Goal: Transaction & Acquisition: Purchase product/service

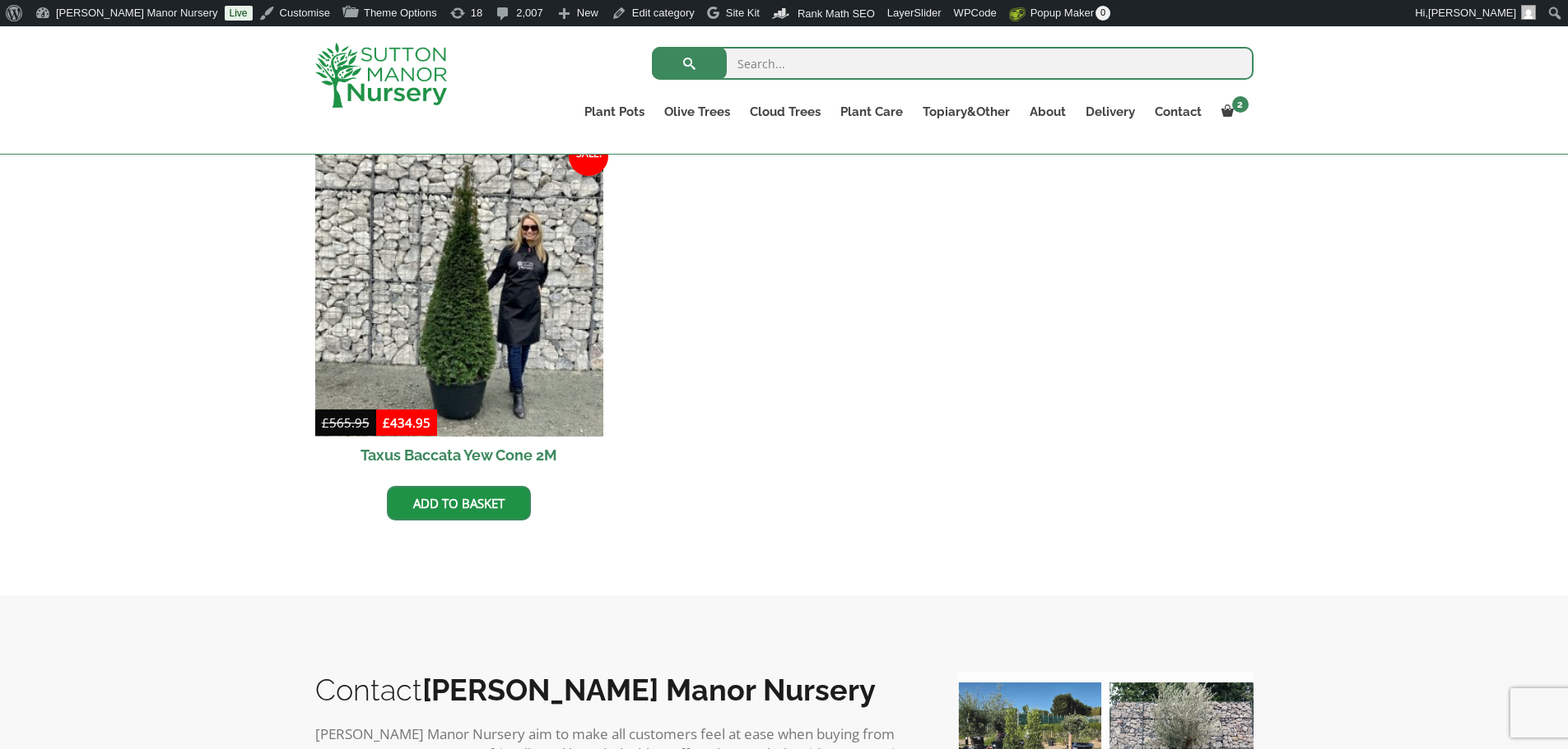
scroll to position [741, 0]
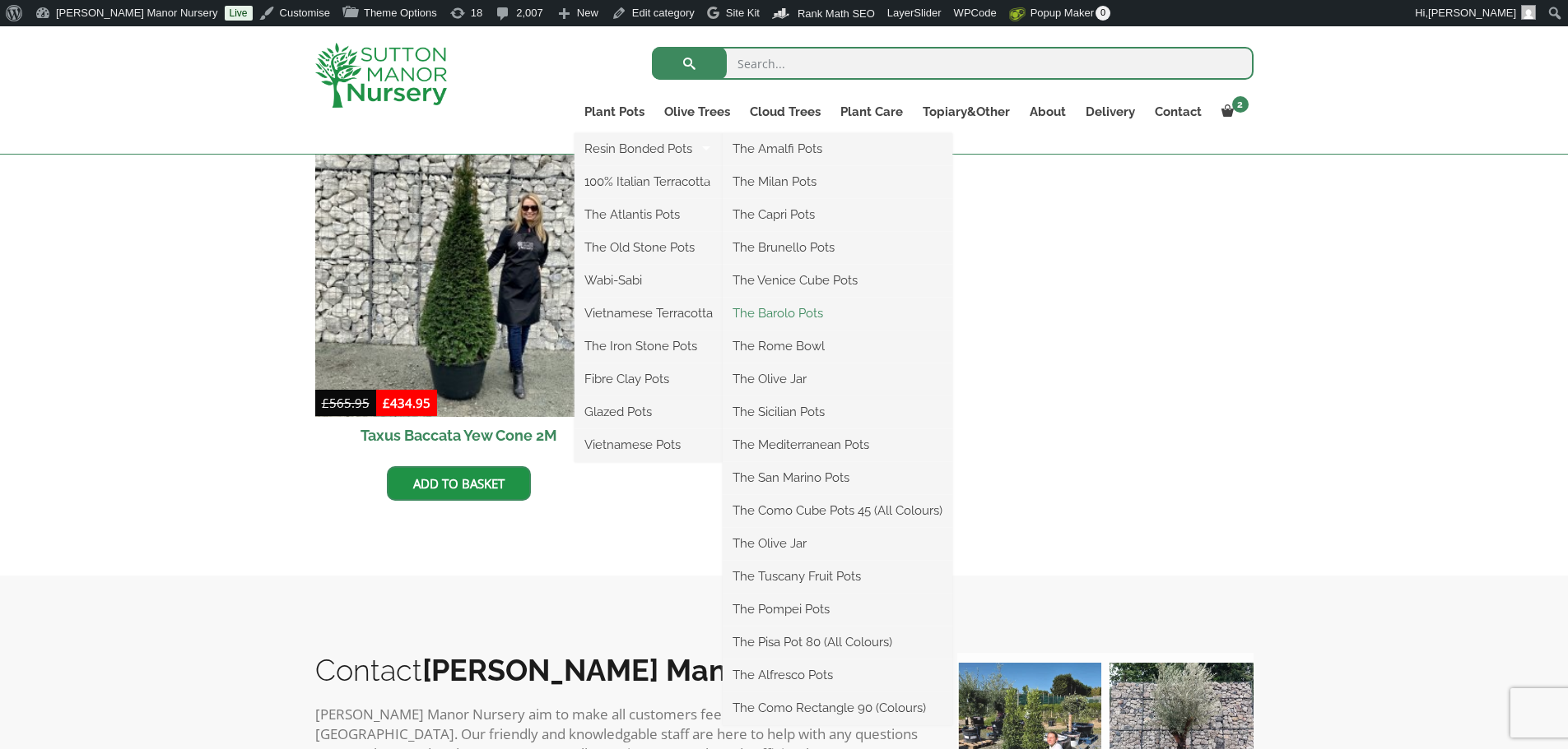
click at [776, 314] on link "The Barolo Pots" at bounding box center [837, 313] width 230 height 25
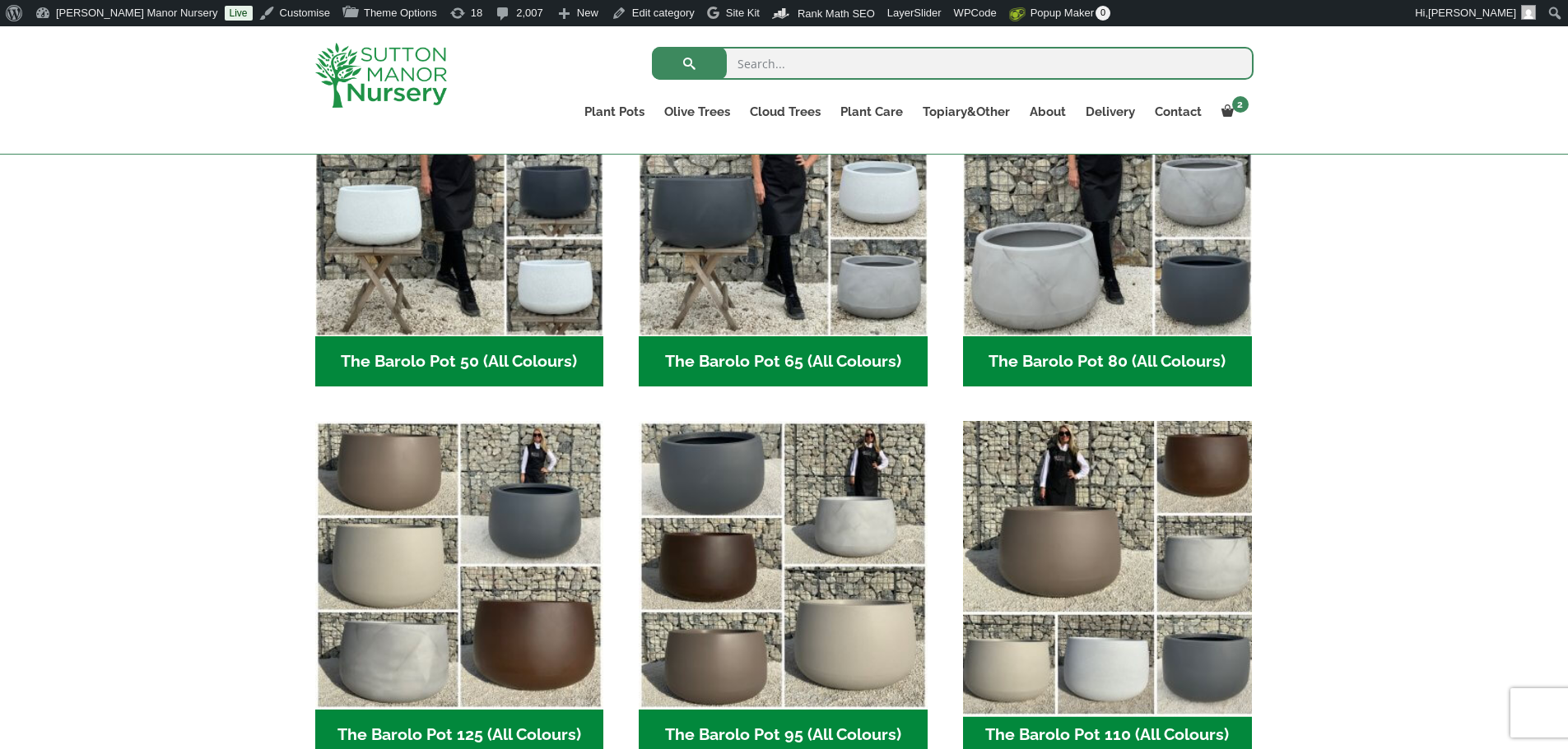
scroll to position [823, 0]
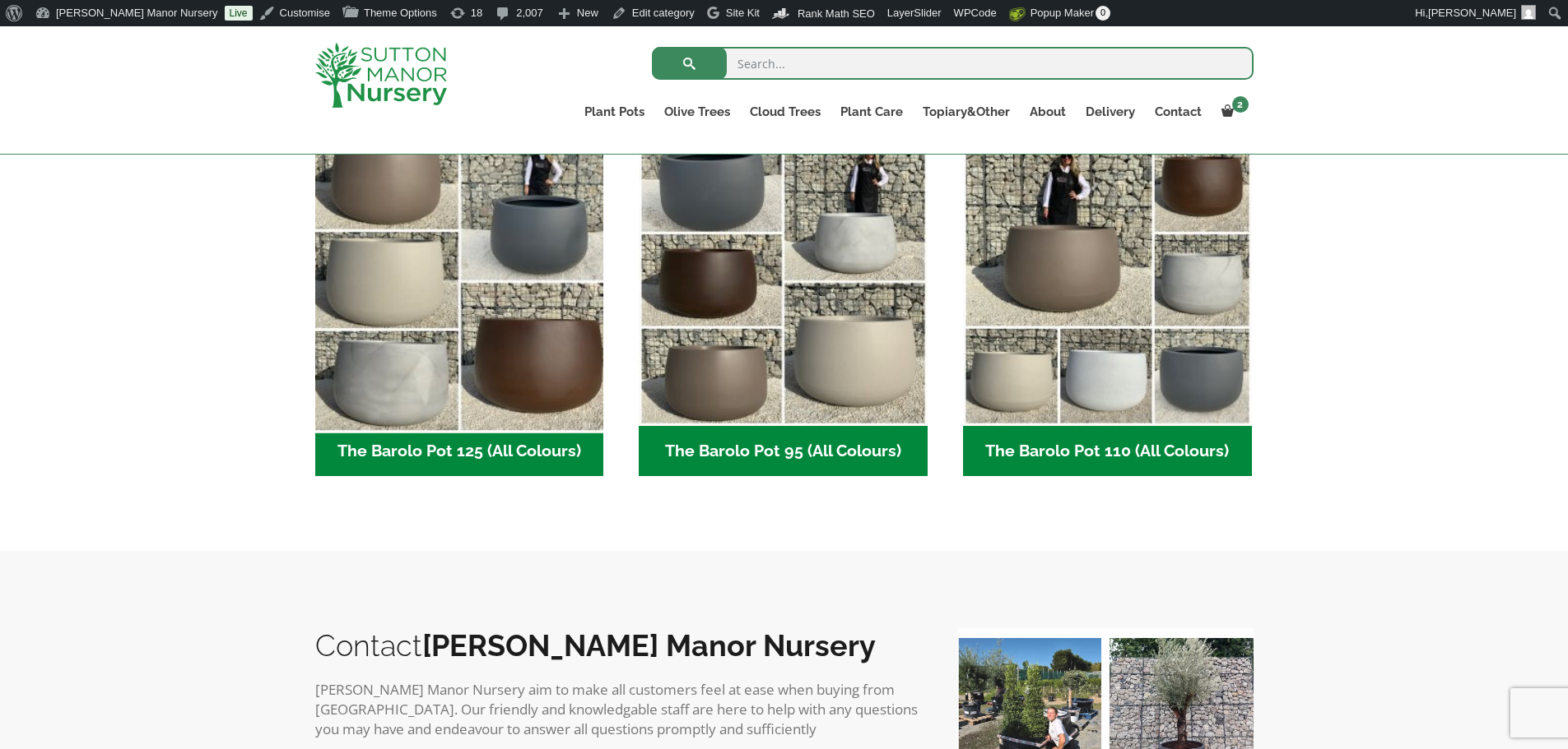
click at [528, 331] on img "Visit product category The Barolo Pot 125 (All Colours)" at bounding box center [459, 282] width 303 height 303
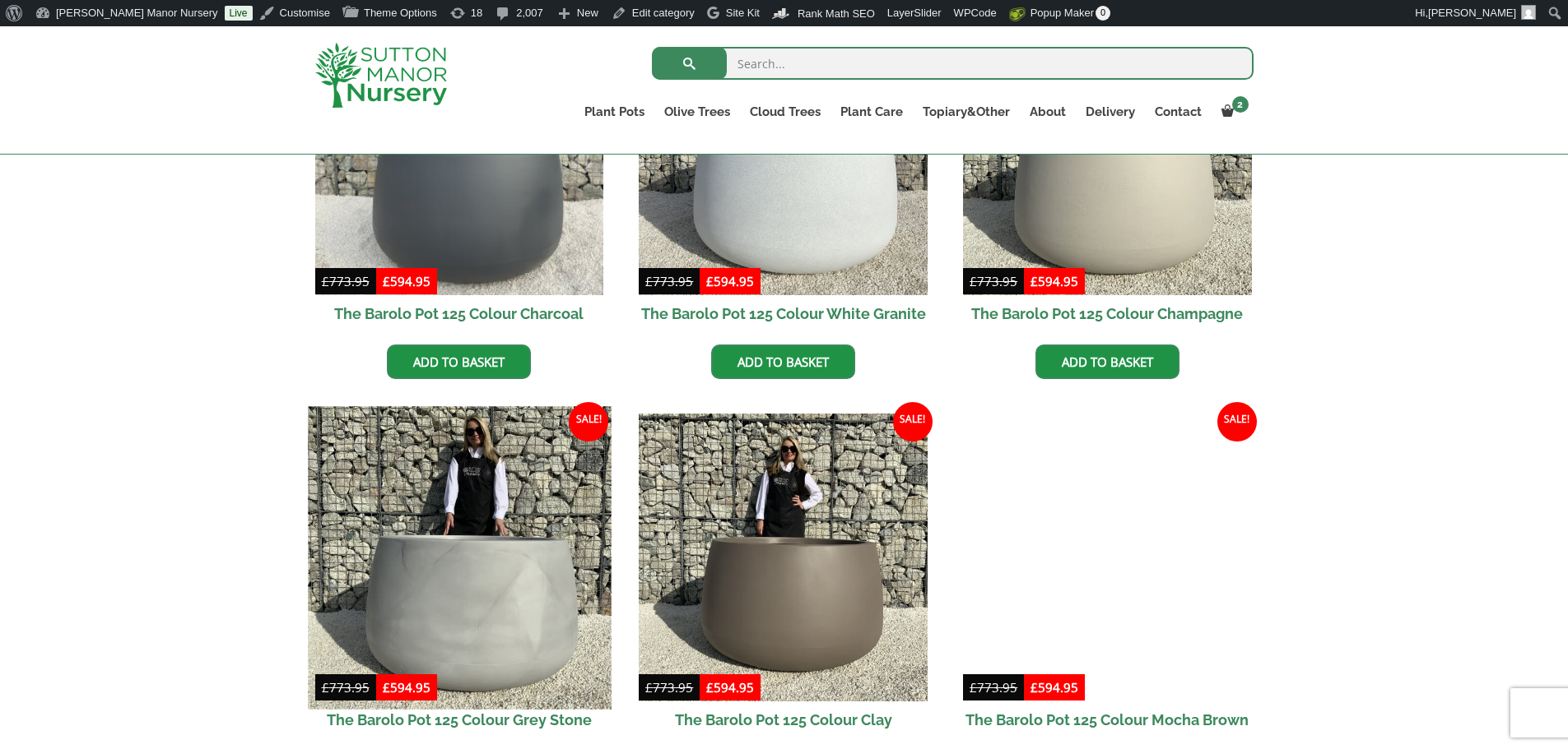
scroll to position [576, 0]
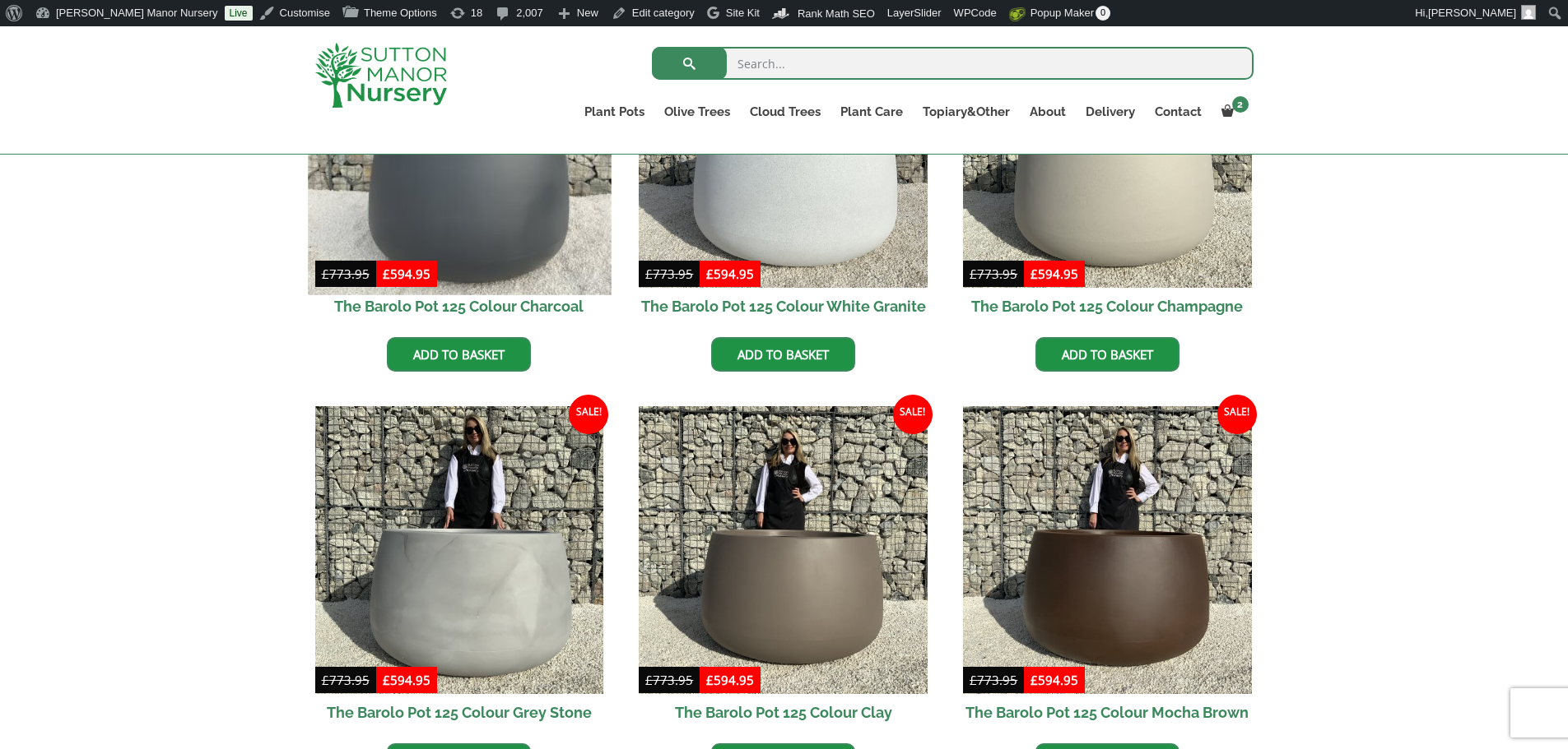
click at [502, 275] on img at bounding box center [459, 143] width 303 height 303
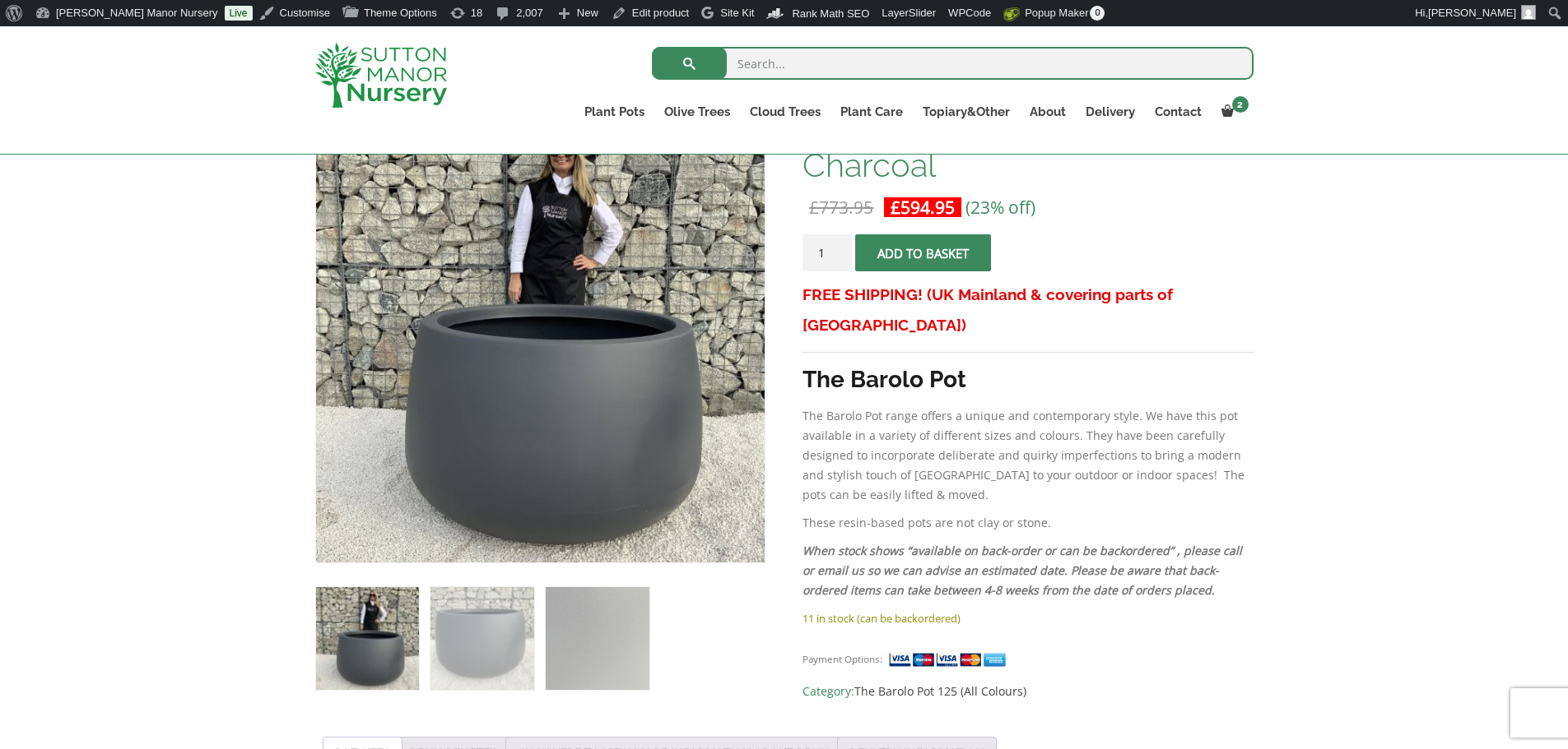
scroll to position [329, 0]
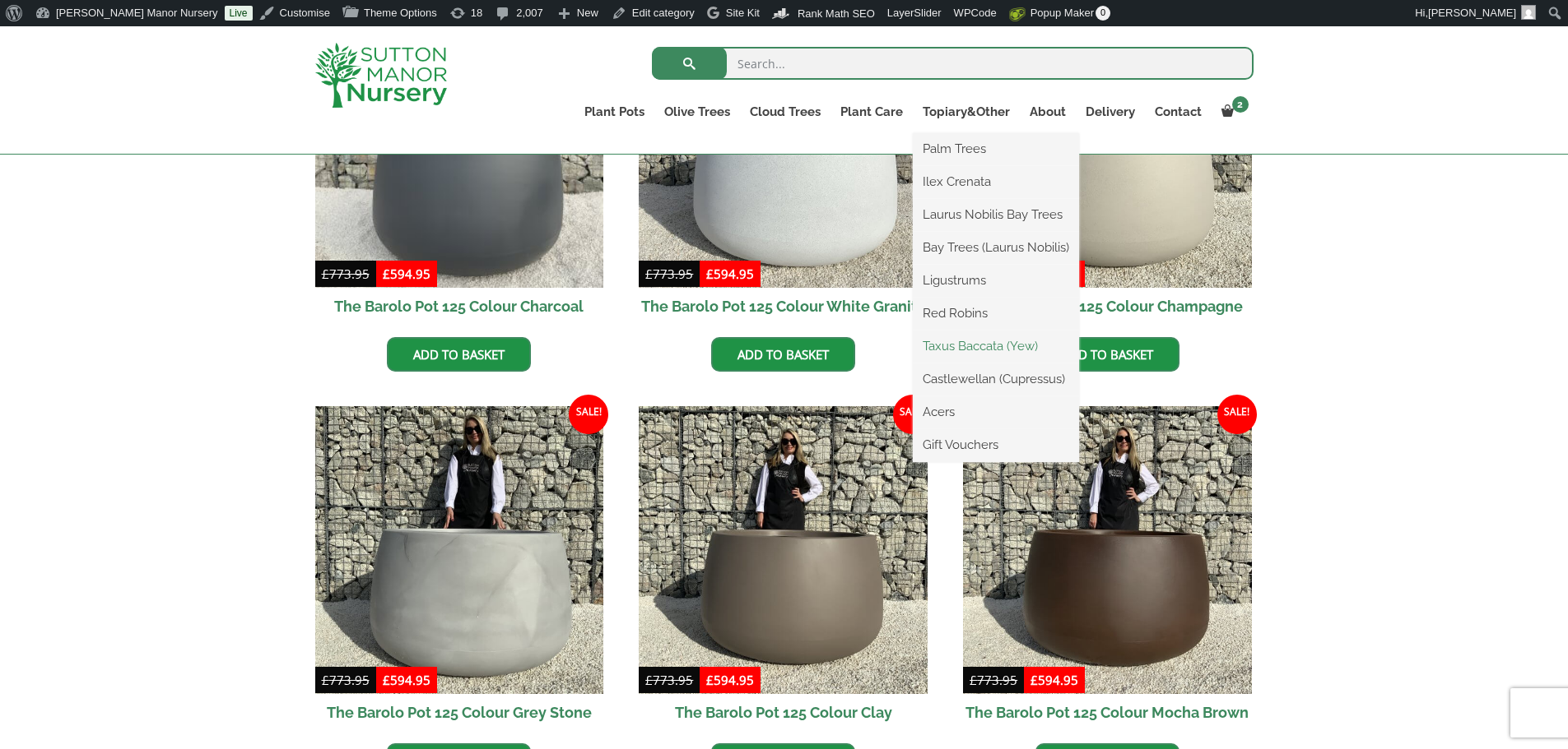
click at [965, 348] on link "Taxus Baccata (Yew)" at bounding box center [996, 346] width 166 height 25
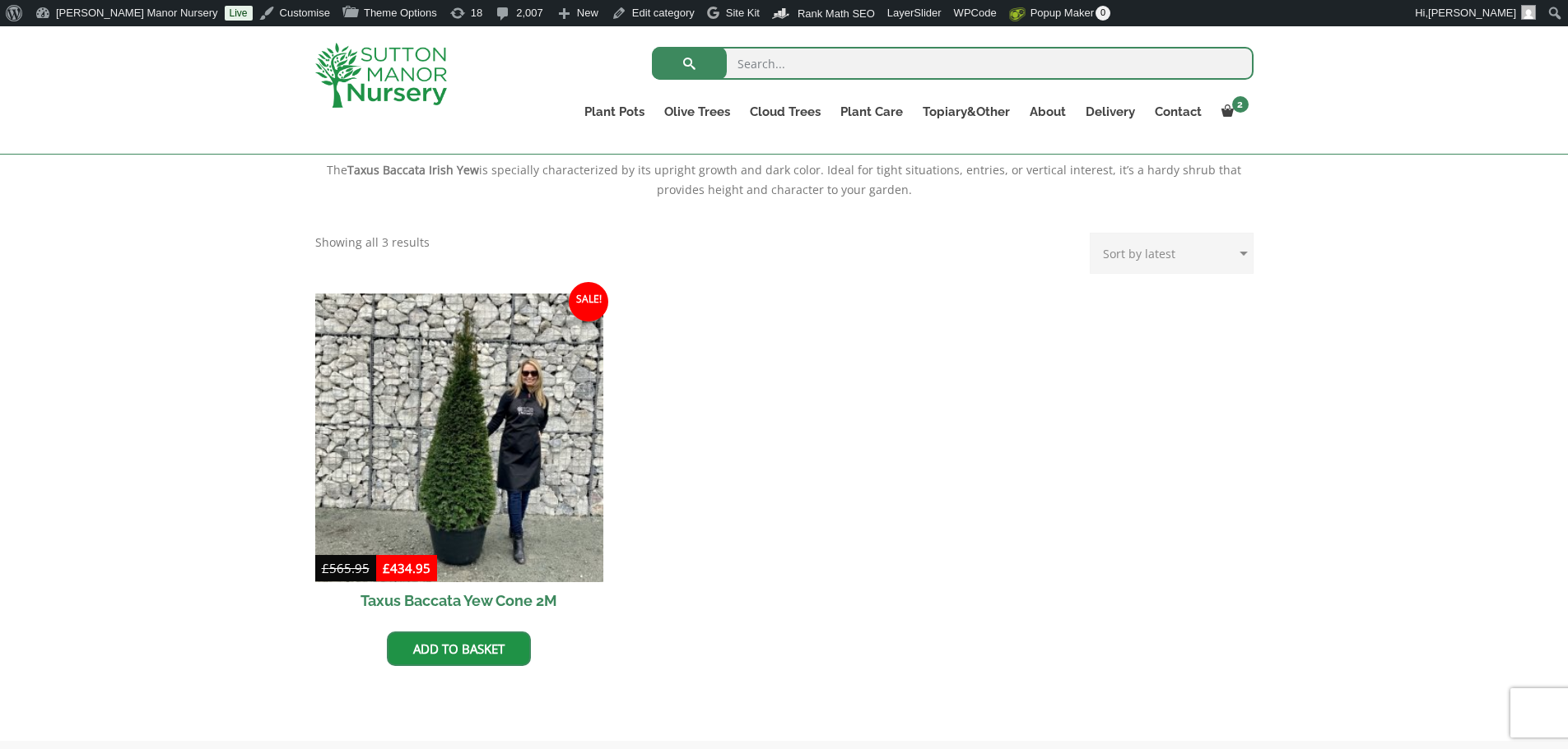
scroll to position [576, 0]
click at [410, 601] on h2 "Taxus Baccata Yew Cone 2M" at bounding box center [460, 600] width 289 height 37
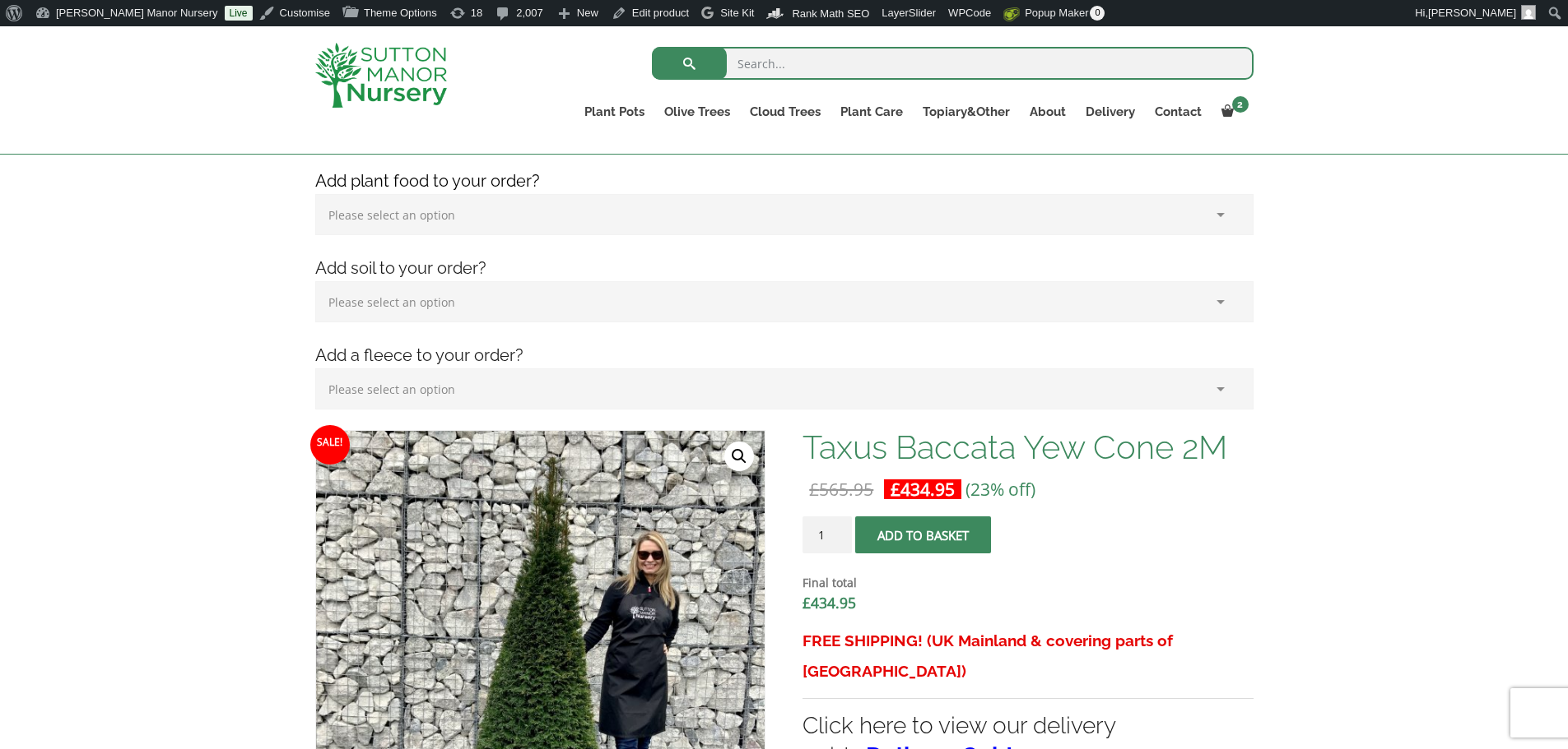
scroll to position [247, 0]
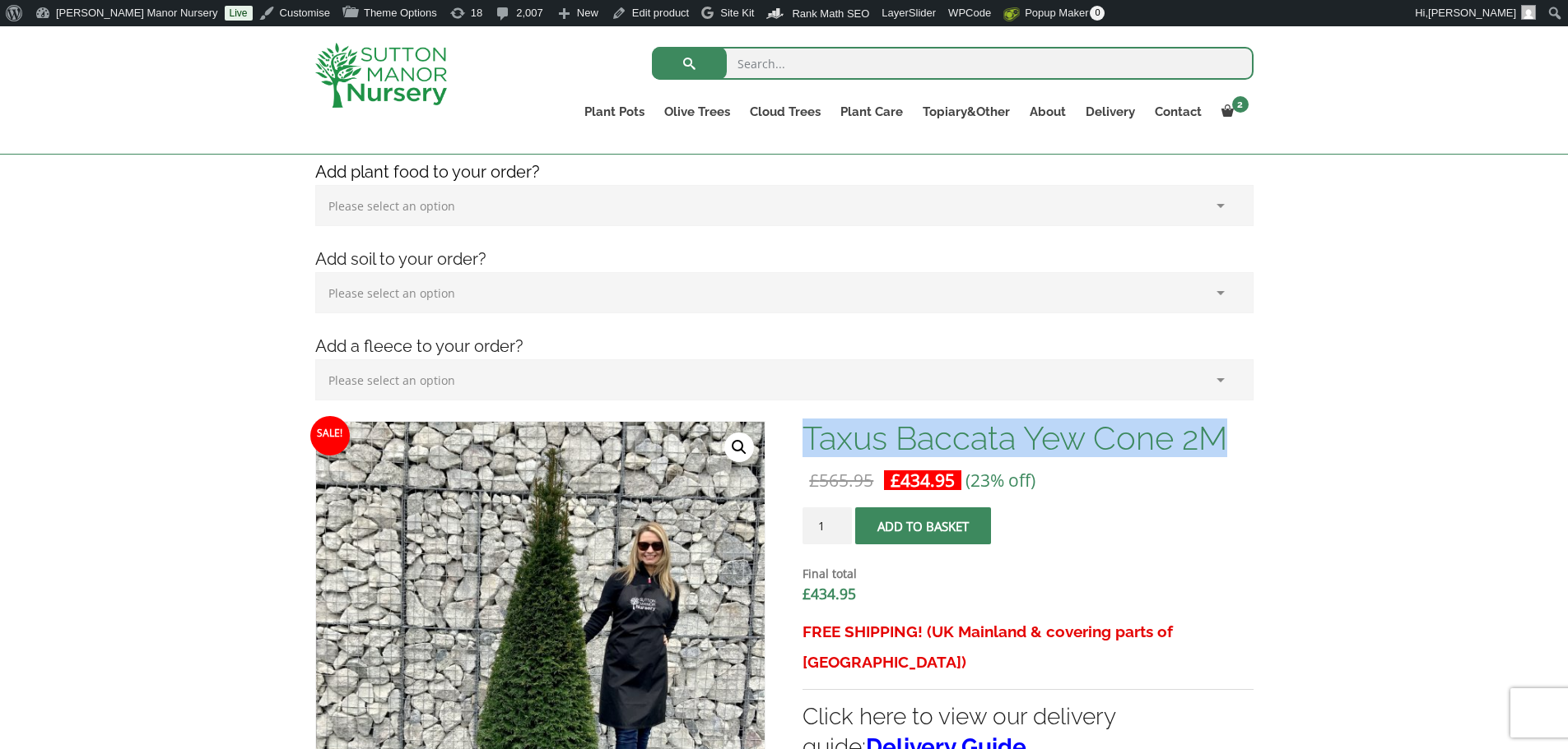
drag, startPoint x: 810, startPoint y: 445, endPoint x: 1234, endPoint y: 442, distance: 424.0
click at [1234, 442] on h1 "Taxus Baccata Yew Cone 2M" at bounding box center [1027, 438] width 450 height 34
copy h1 "Taxus Baccata Yew Cone 2M"
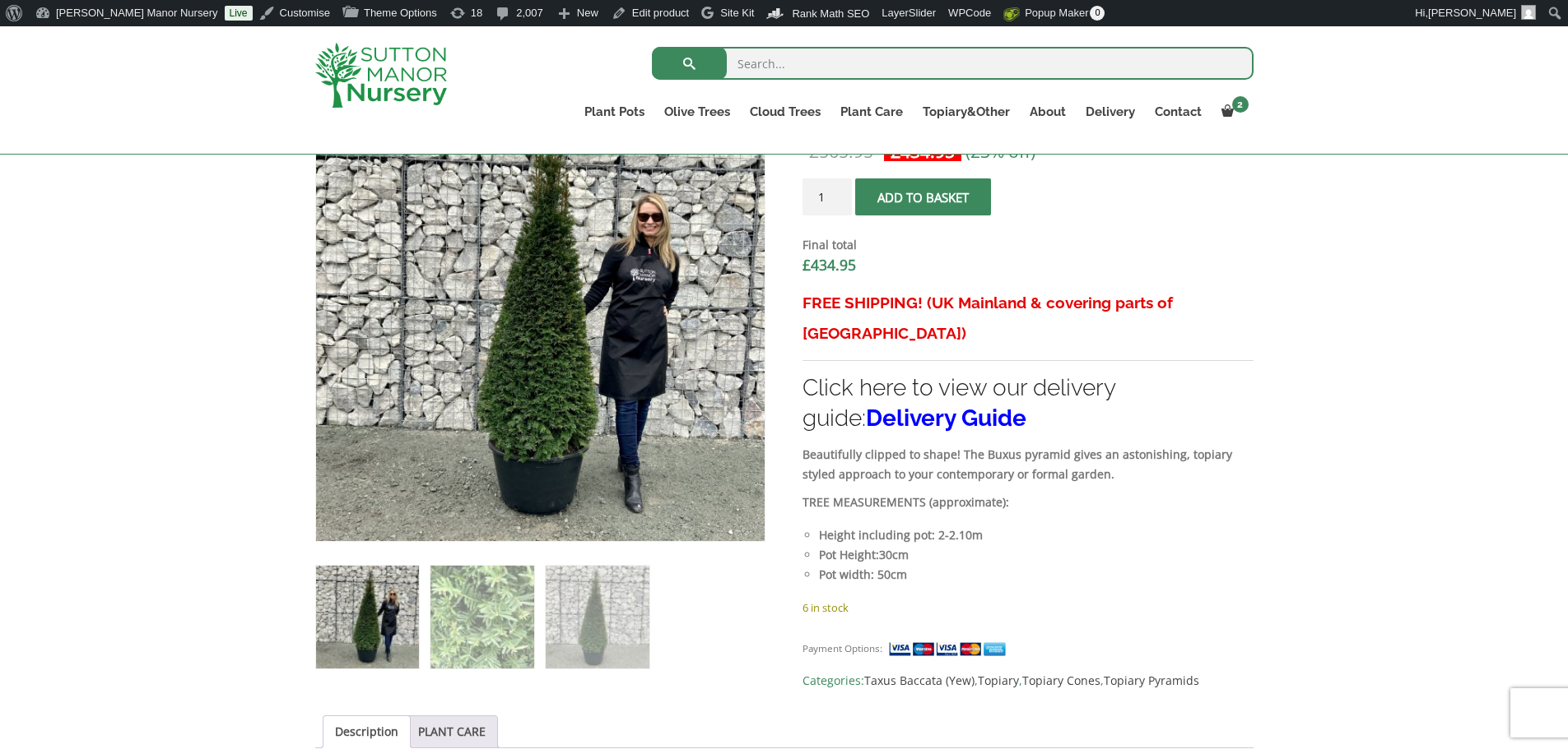
scroll to position [493, 0]
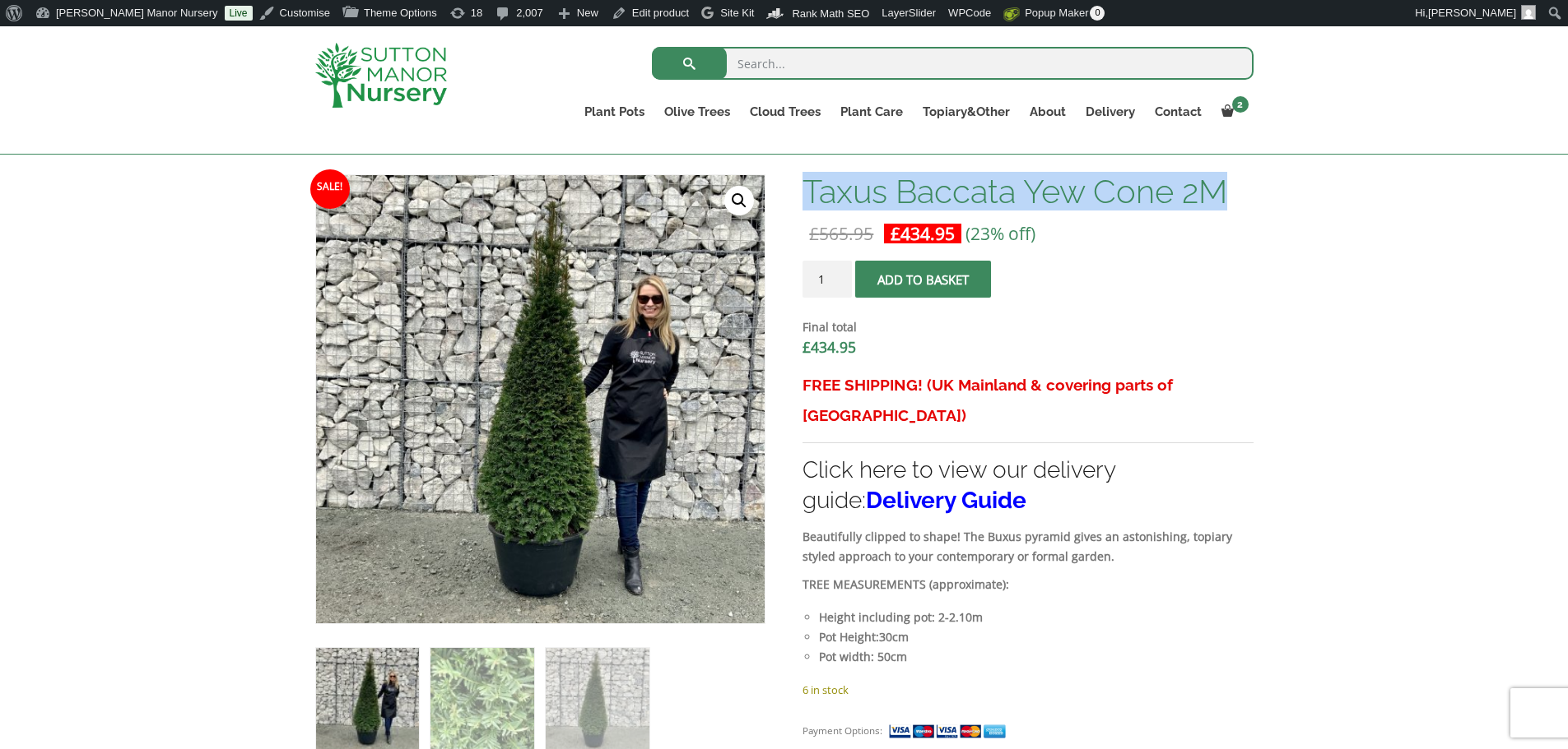
drag, startPoint x: 802, startPoint y: 505, endPoint x: 811, endPoint y: 511, distance: 10.8
drag, startPoint x: 1211, startPoint y: 640, endPoint x: 1143, endPoint y: 626, distance: 69.4
click at [1211, 639] on div "FREE SHIPPING! (UK Mainland & covering parts of Scotland) Click here to view ou…" at bounding box center [1027, 525] width 450 height 310
click at [1073, 648] on li "Pot width: 50cm" at bounding box center [1035, 657] width 434 height 19
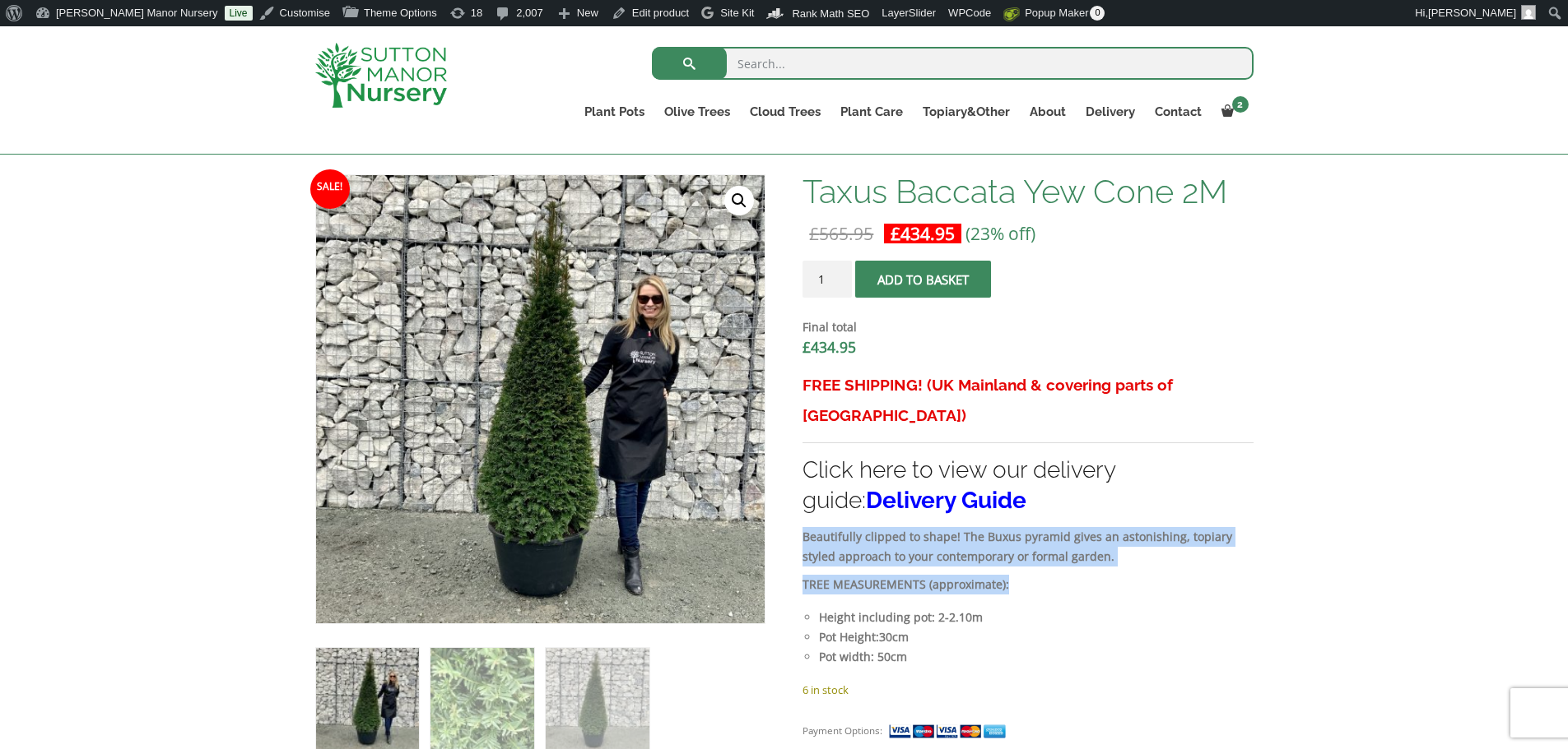
drag, startPoint x: 804, startPoint y: 506, endPoint x: 1074, endPoint y: 543, distance: 272.5
click at [1074, 543] on div "FREE SHIPPING! (UK Mainland & covering parts of Scotland) Click here to view ou…" at bounding box center [1027, 525] width 450 height 310
copy div "Beautifully clipped to shape! The Buxus pyramid gives an astonishing, topiary s…"
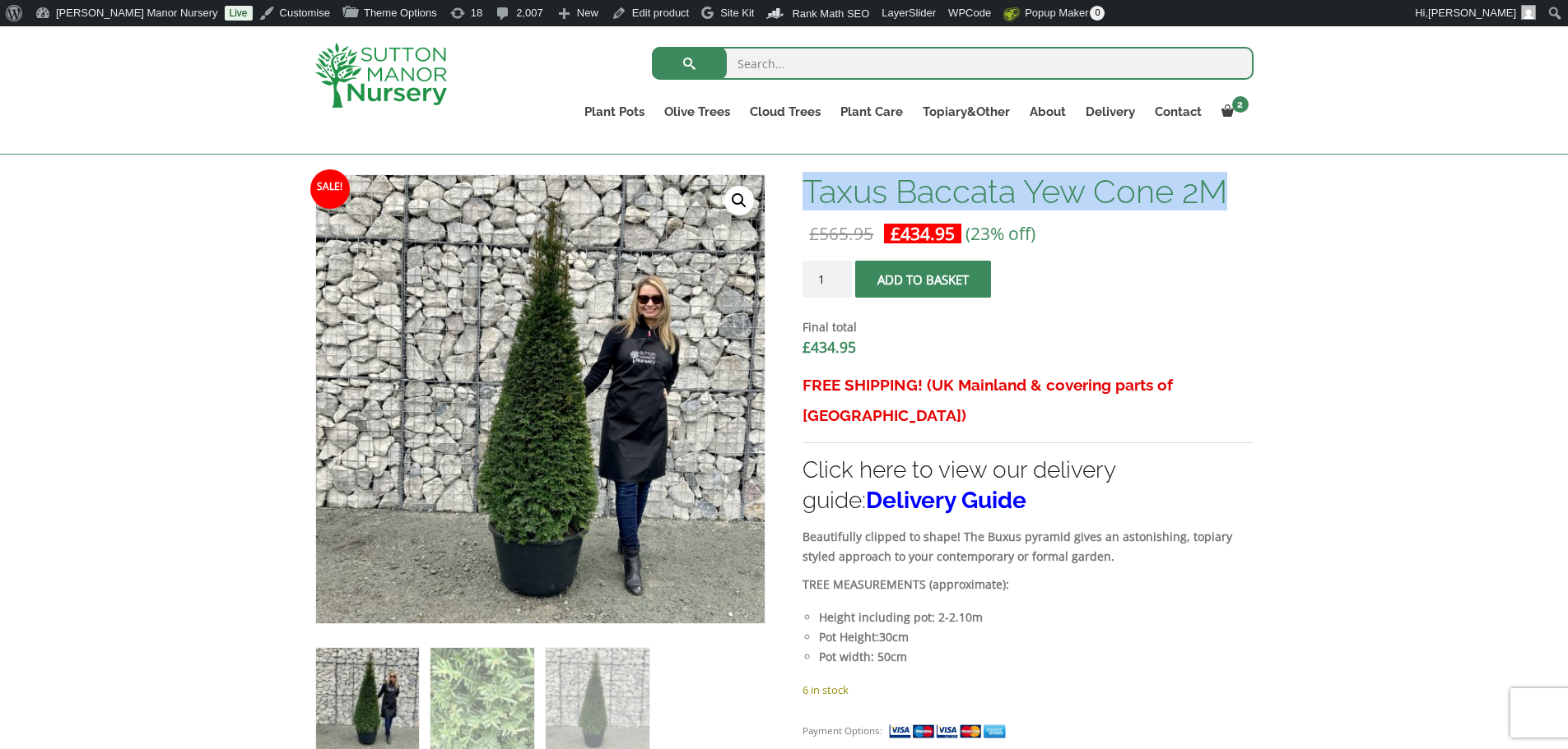
drag, startPoint x: 806, startPoint y: 194, endPoint x: 1231, endPoint y: 192, distance: 425.0
click at [1231, 192] on h1 "Taxus Baccata Yew Cone 2M" at bounding box center [1027, 191] width 450 height 34
copy h1 "Taxus Baccata Yew Cone 2M"
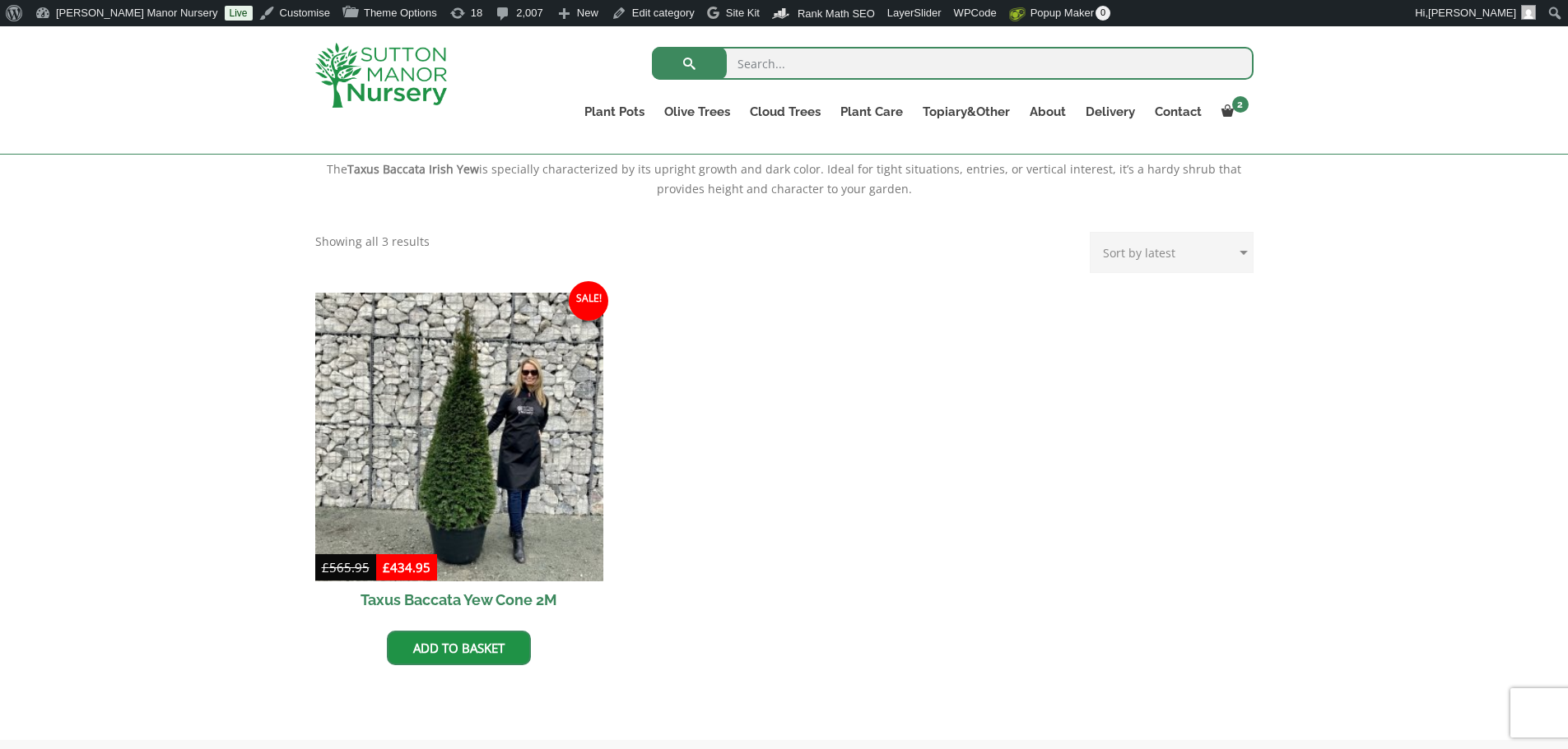
click at [1197, 698] on ul "Sale! £ 565.95 Original price was: £565.95. £ 434.95 Current price is: £434.95.…" at bounding box center [784, 495] width 939 height 406
click at [450, 654] on link "Add to basket" at bounding box center [459, 648] width 144 height 34
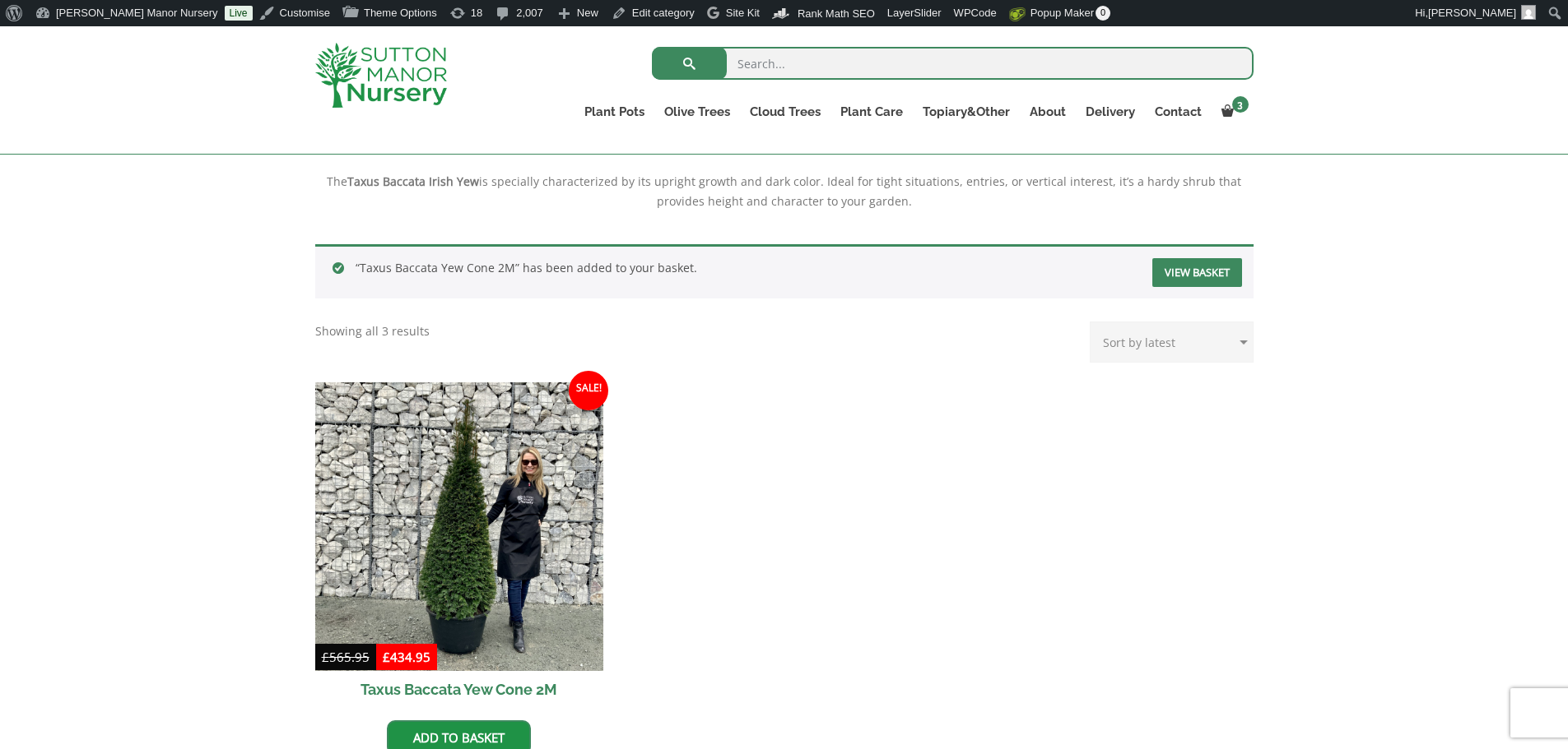
scroll to position [806, 0]
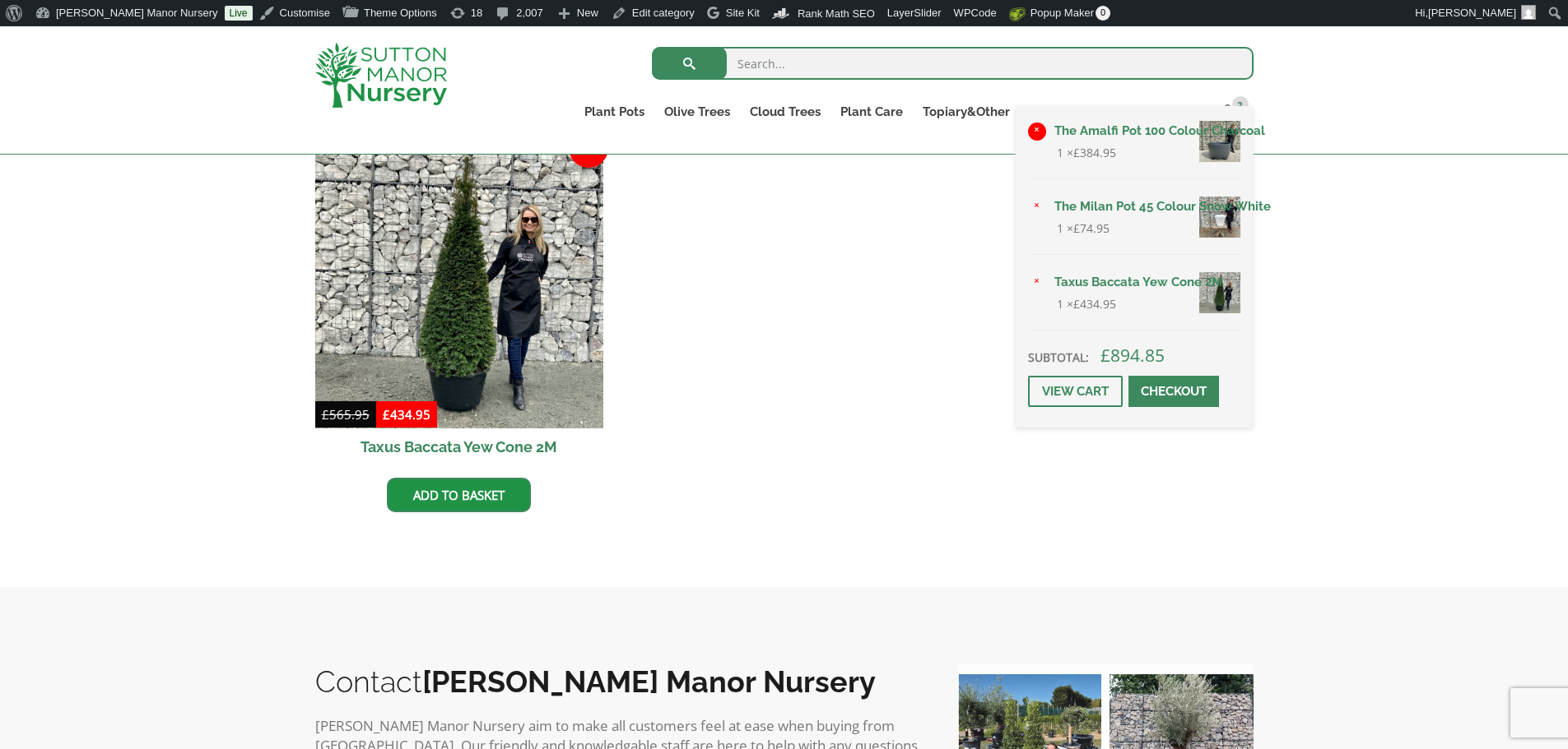
click at [1034, 127] on link "×" at bounding box center [1037, 132] width 18 height 18
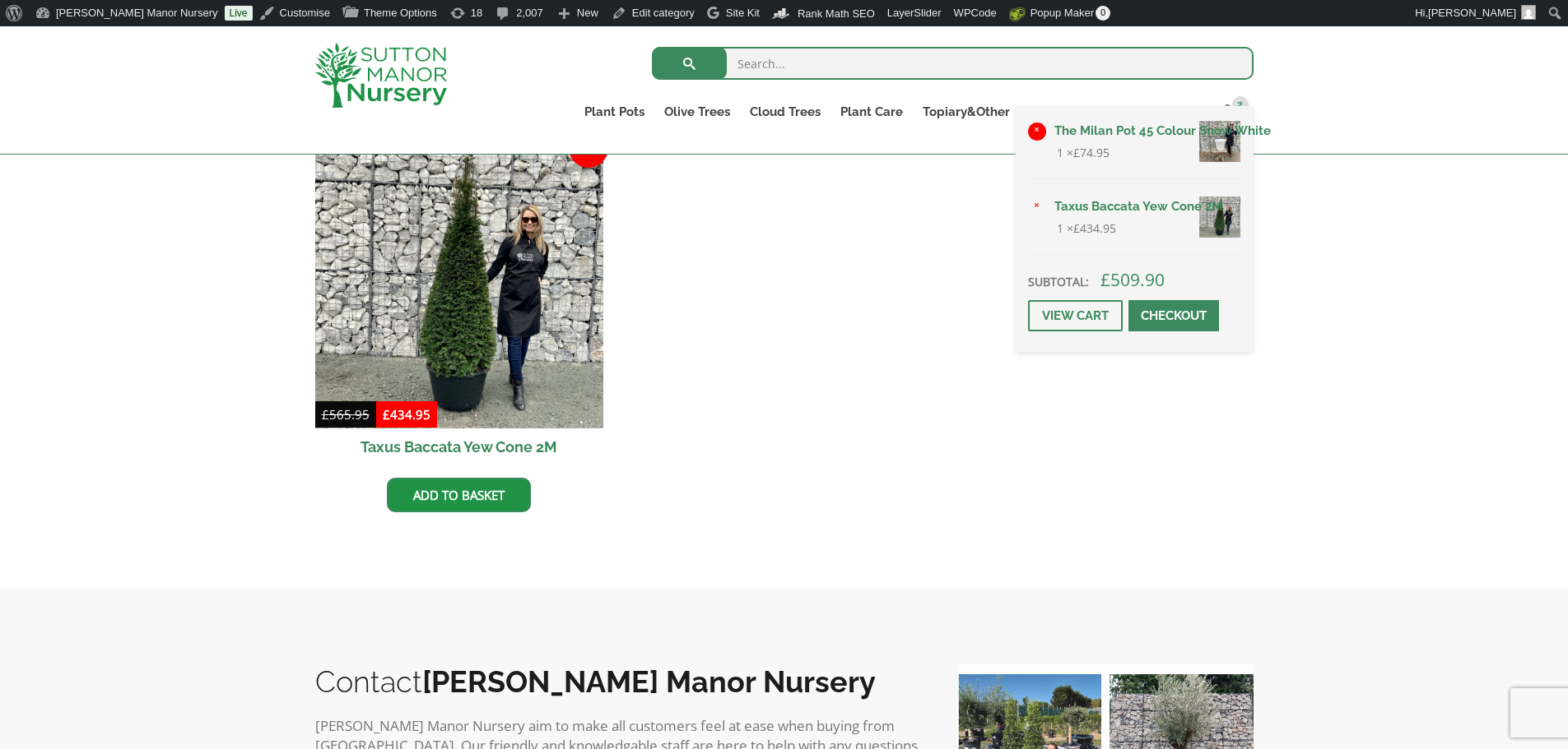
click at [1037, 125] on link "×" at bounding box center [1037, 132] width 18 height 18
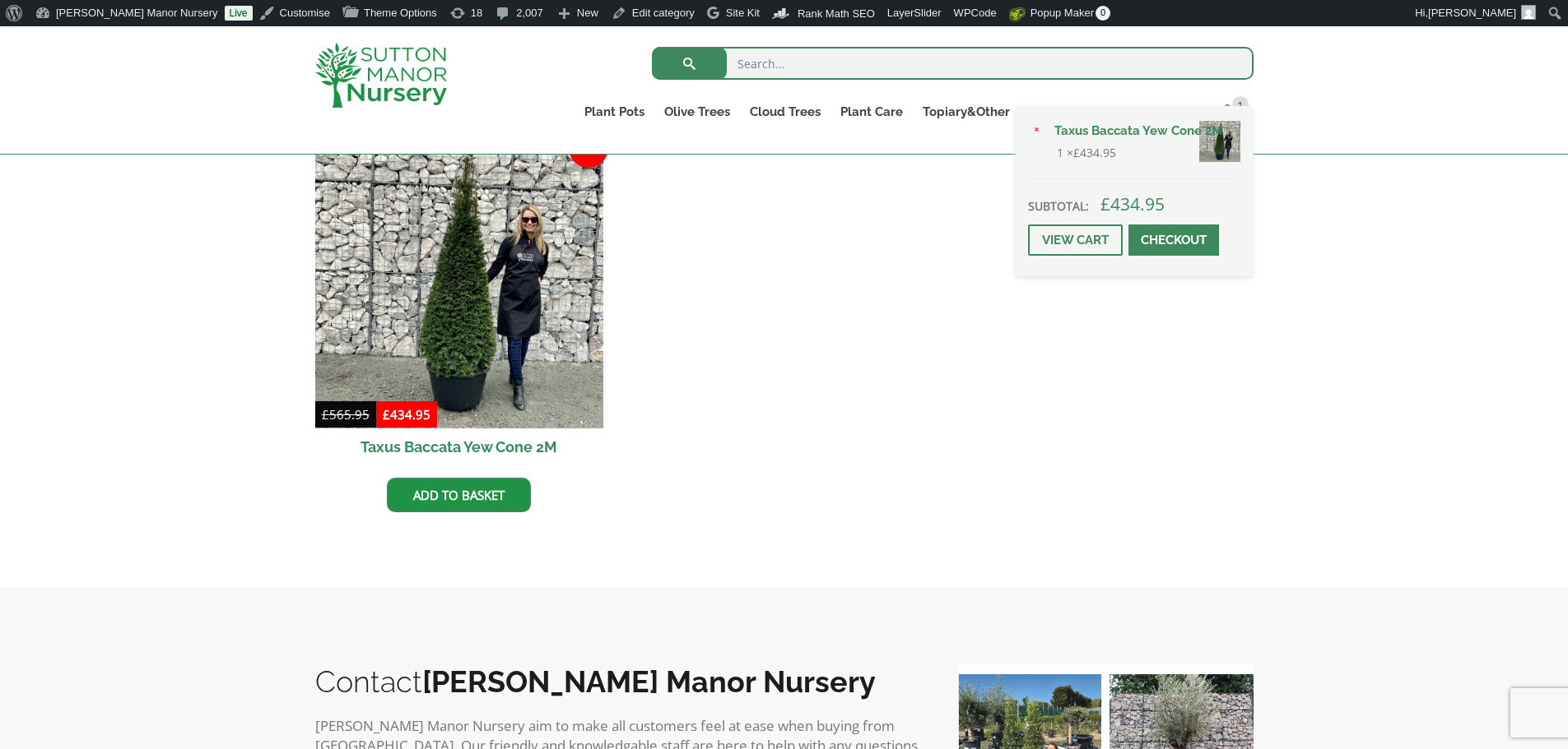
click at [1106, 139] on link "Taxus Baccata Yew Cone 2M" at bounding box center [1143, 130] width 196 height 25
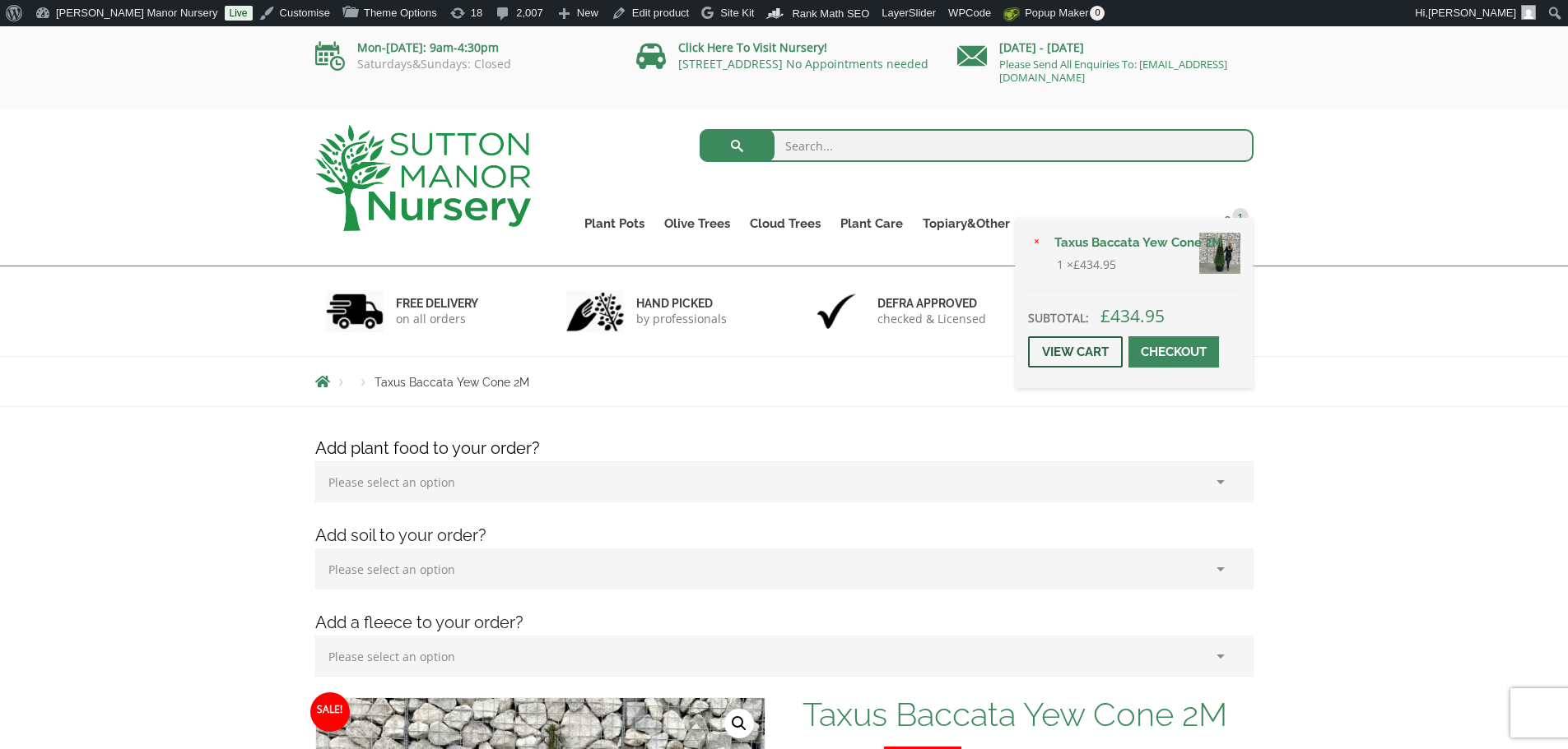
click at [1071, 343] on link "View cart" at bounding box center [1075, 352] width 95 height 31
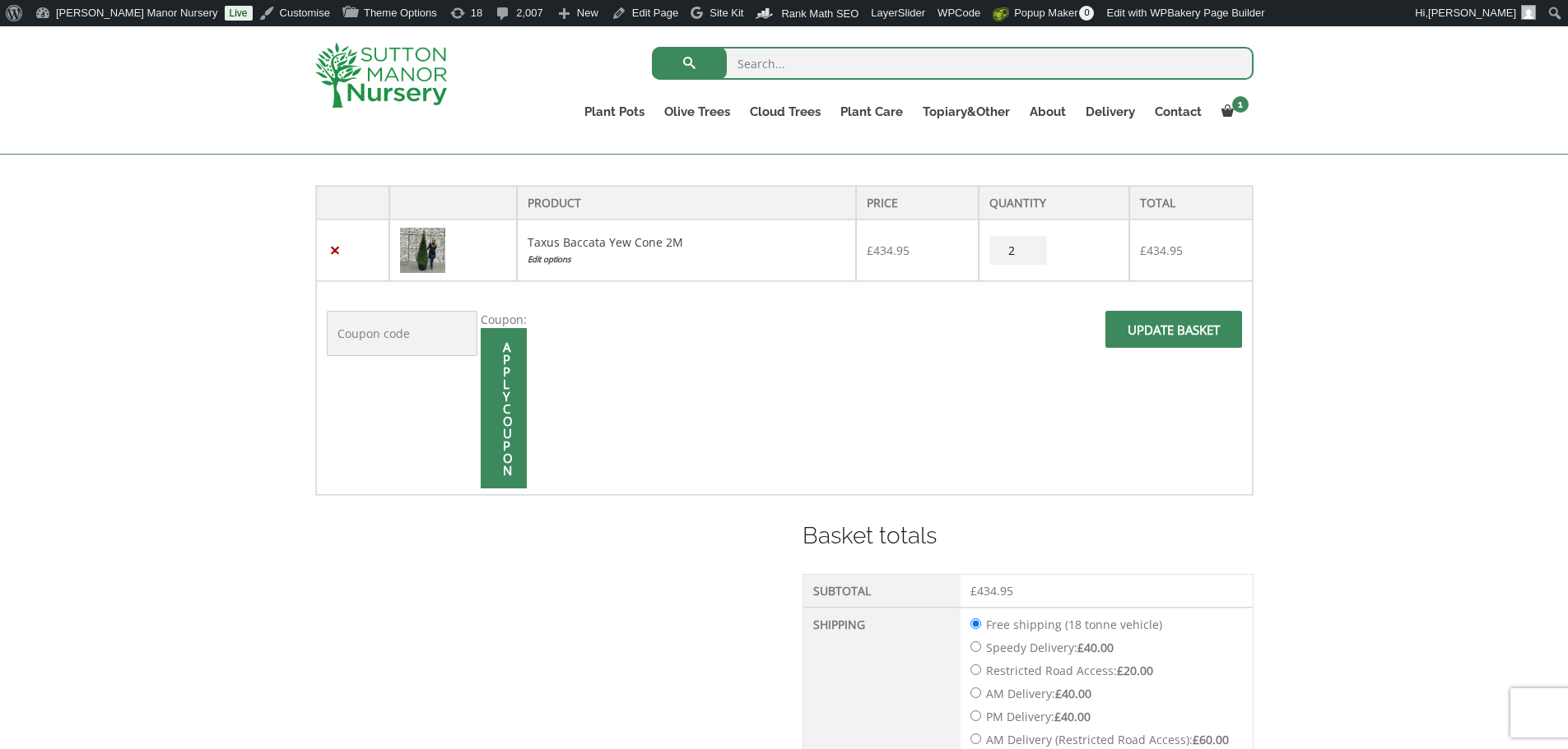
click at [1029, 247] on input "2" at bounding box center [1018, 250] width 57 height 29
click at [1029, 245] on input "3" at bounding box center [1018, 250] width 57 height 29
click at [1029, 244] on input "4" at bounding box center [1018, 250] width 57 height 29
click at [1031, 242] on input "4" at bounding box center [1018, 250] width 57 height 29
type input "5"
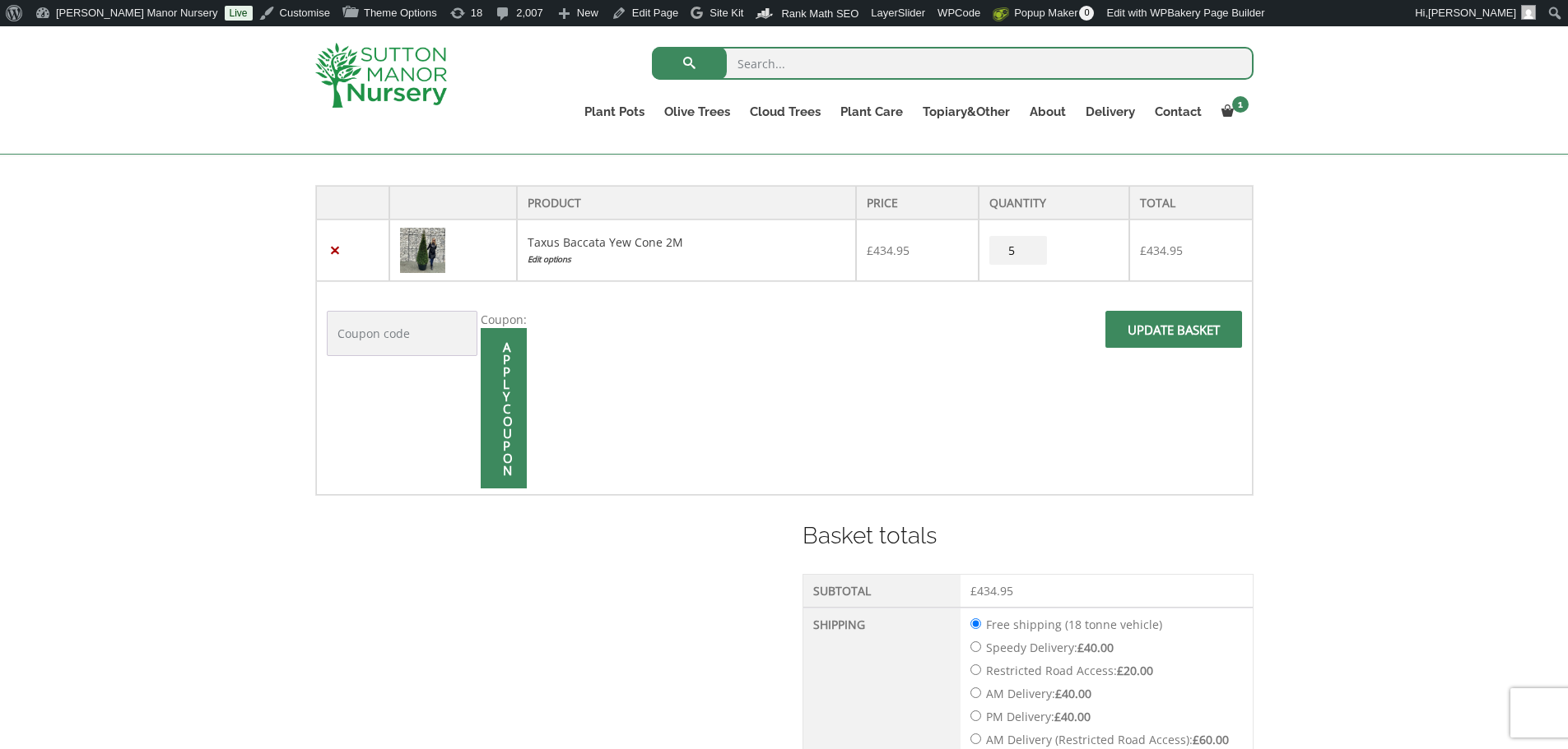
click at [1035, 244] on input "5" at bounding box center [1018, 250] width 57 height 29
click at [1174, 335] on span at bounding box center [1174, 335] width 0 height 0
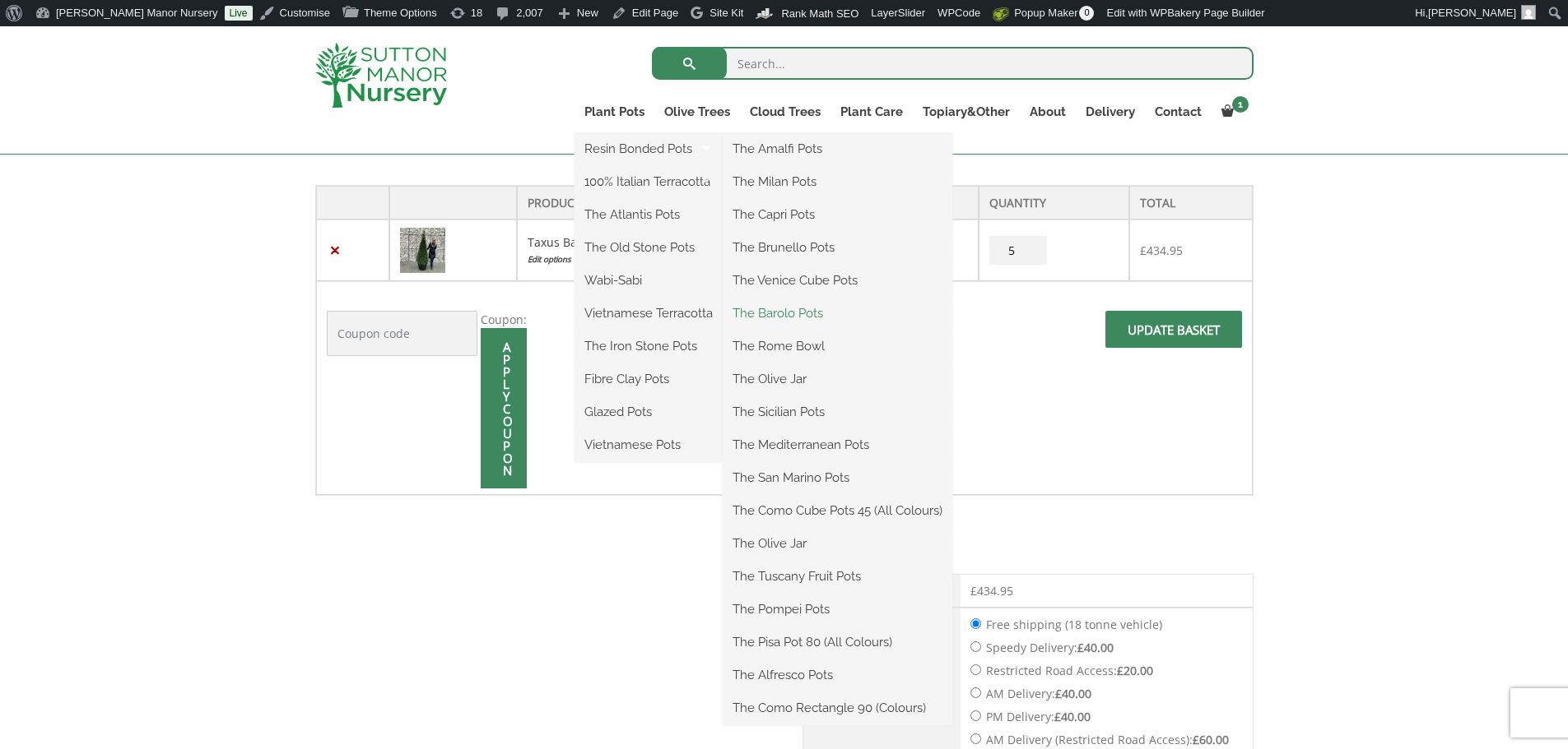
click at [762, 315] on link "The Barolo Pots" at bounding box center [837, 313] width 230 height 25
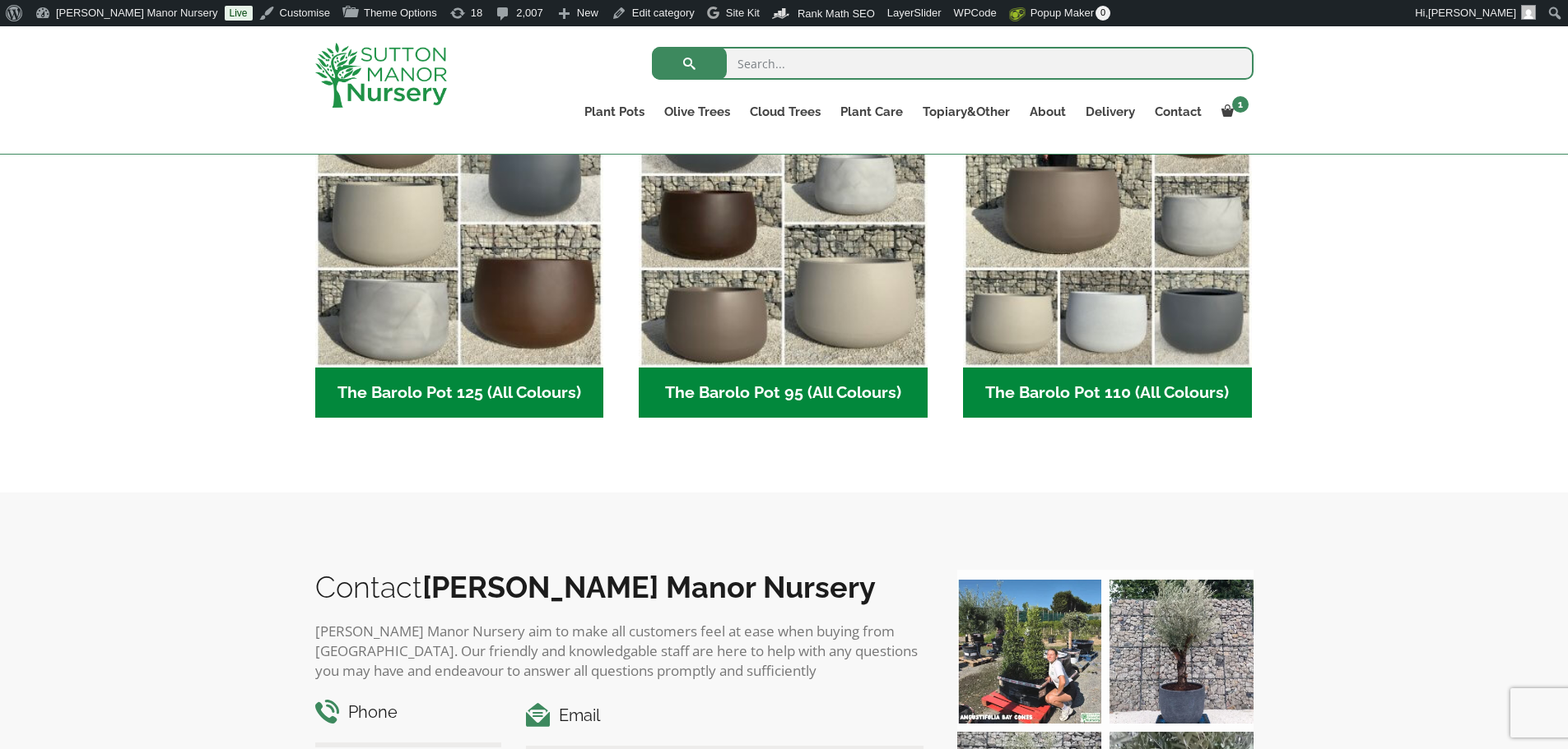
scroll to position [905, 0]
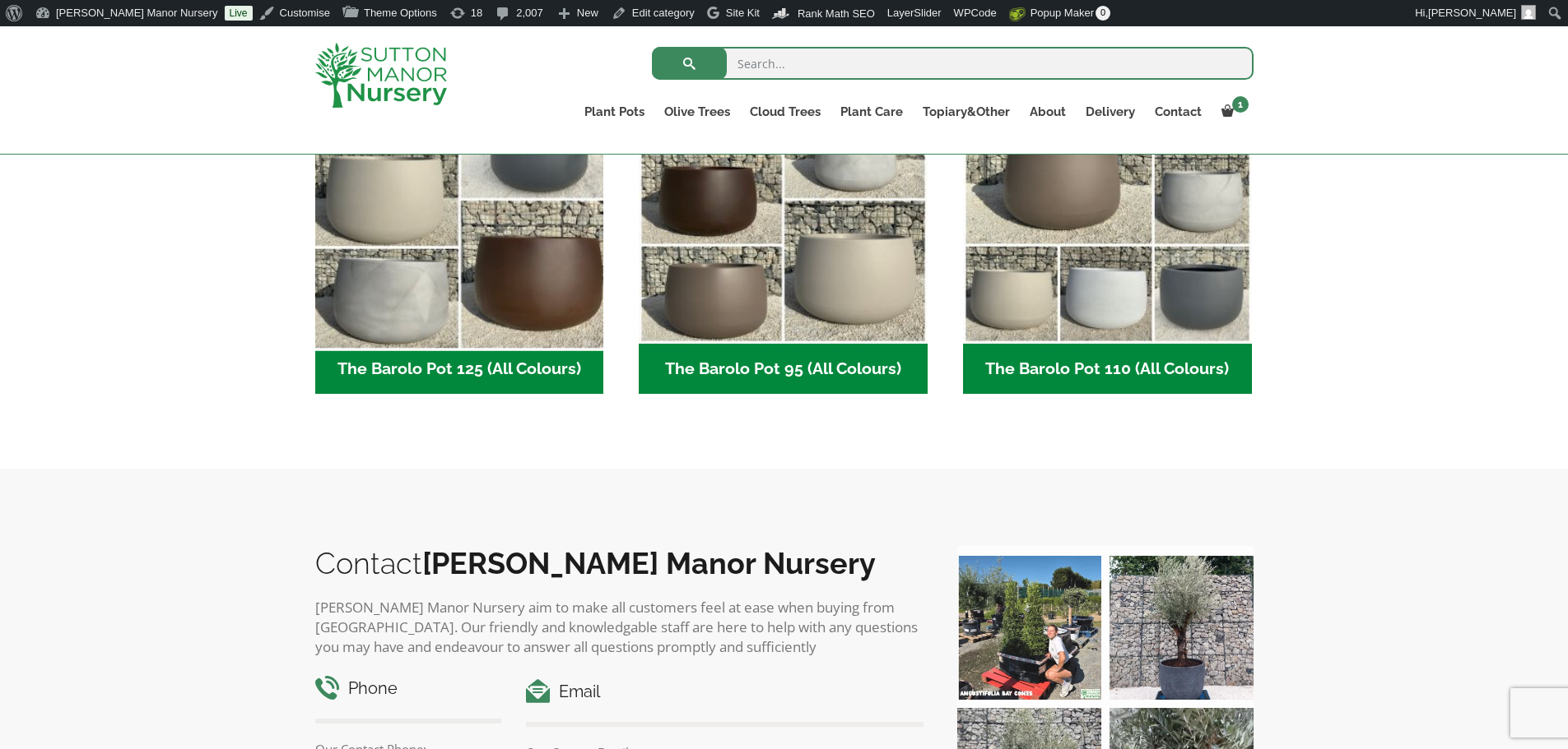
click at [525, 278] on img "Visit product category The Barolo Pot 125 (All Colours)" at bounding box center [459, 200] width 303 height 303
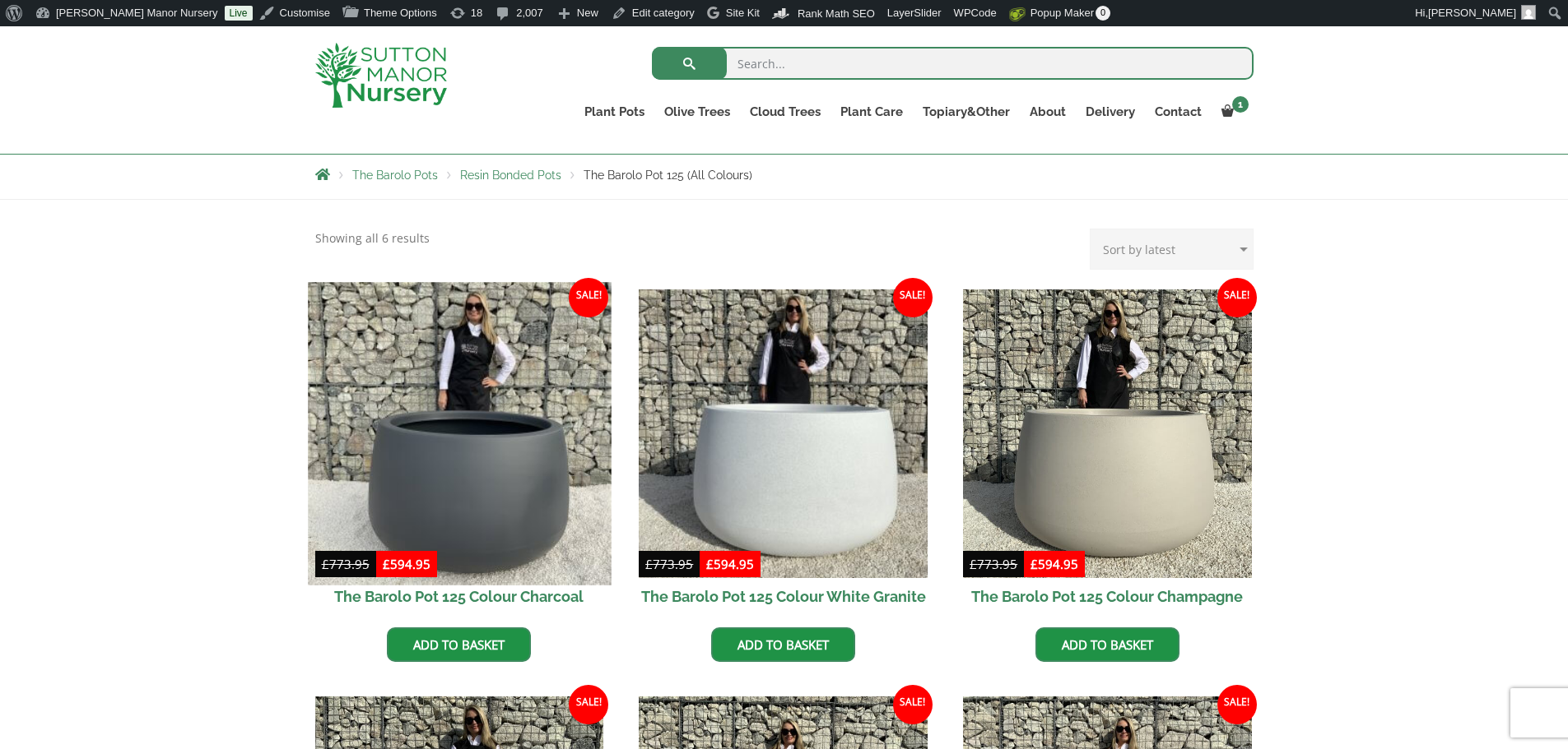
scroll to position [247, 0]
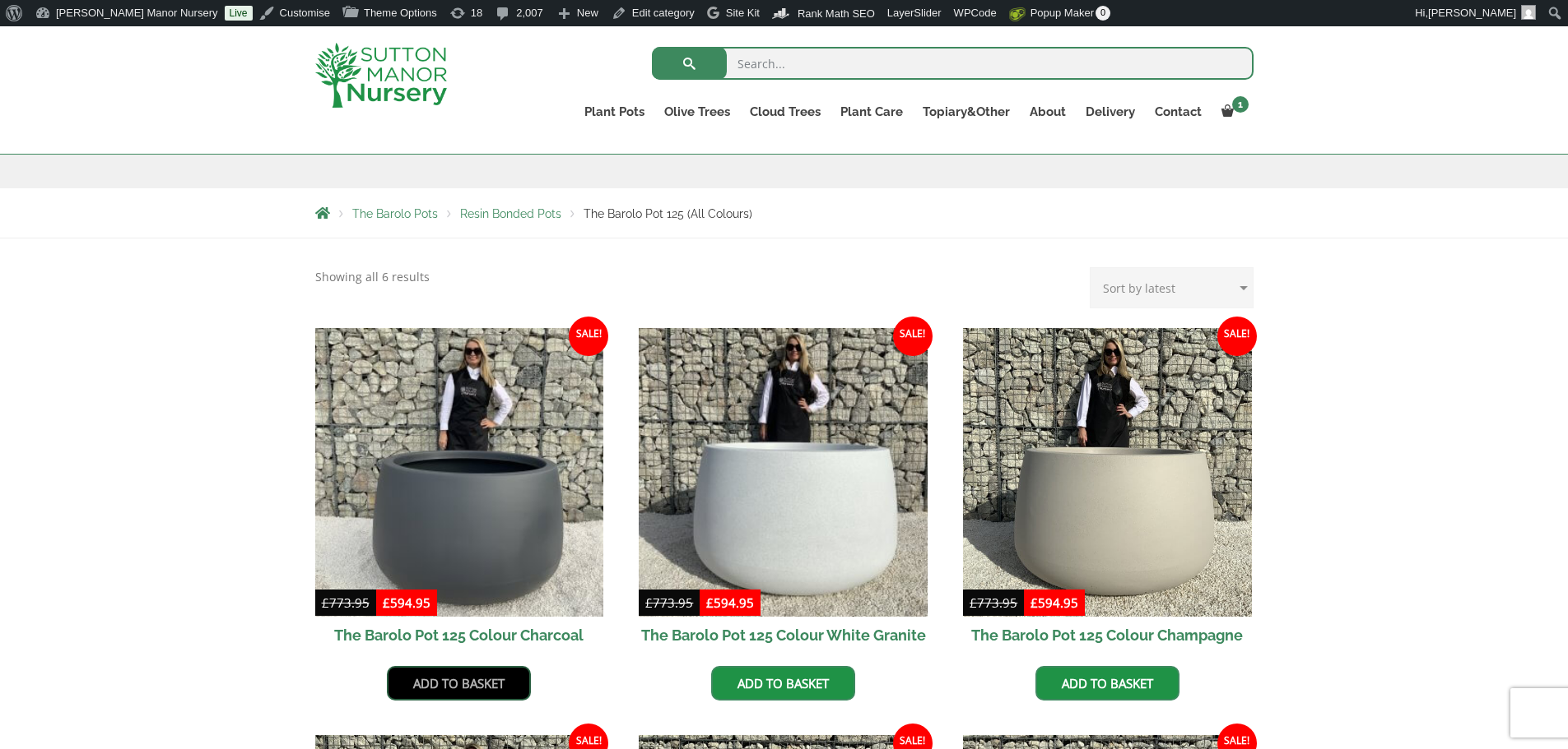
click at [480, 687] on link "Add to basket" at bounding box center [459, 683] width 144 height 34
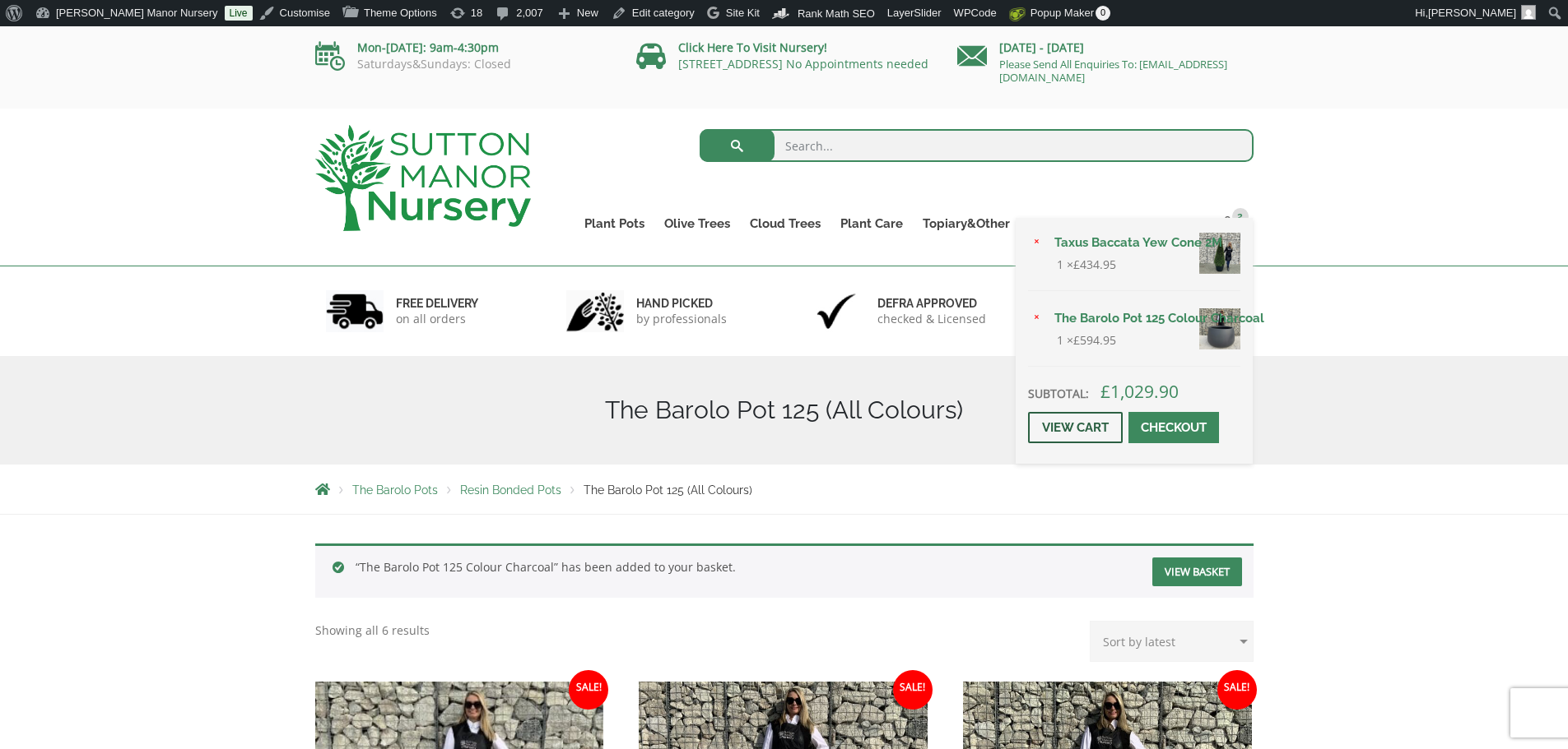
click at [1079, 440] on link "View cart" at bounding box center [1075, 428] width 95 height 31
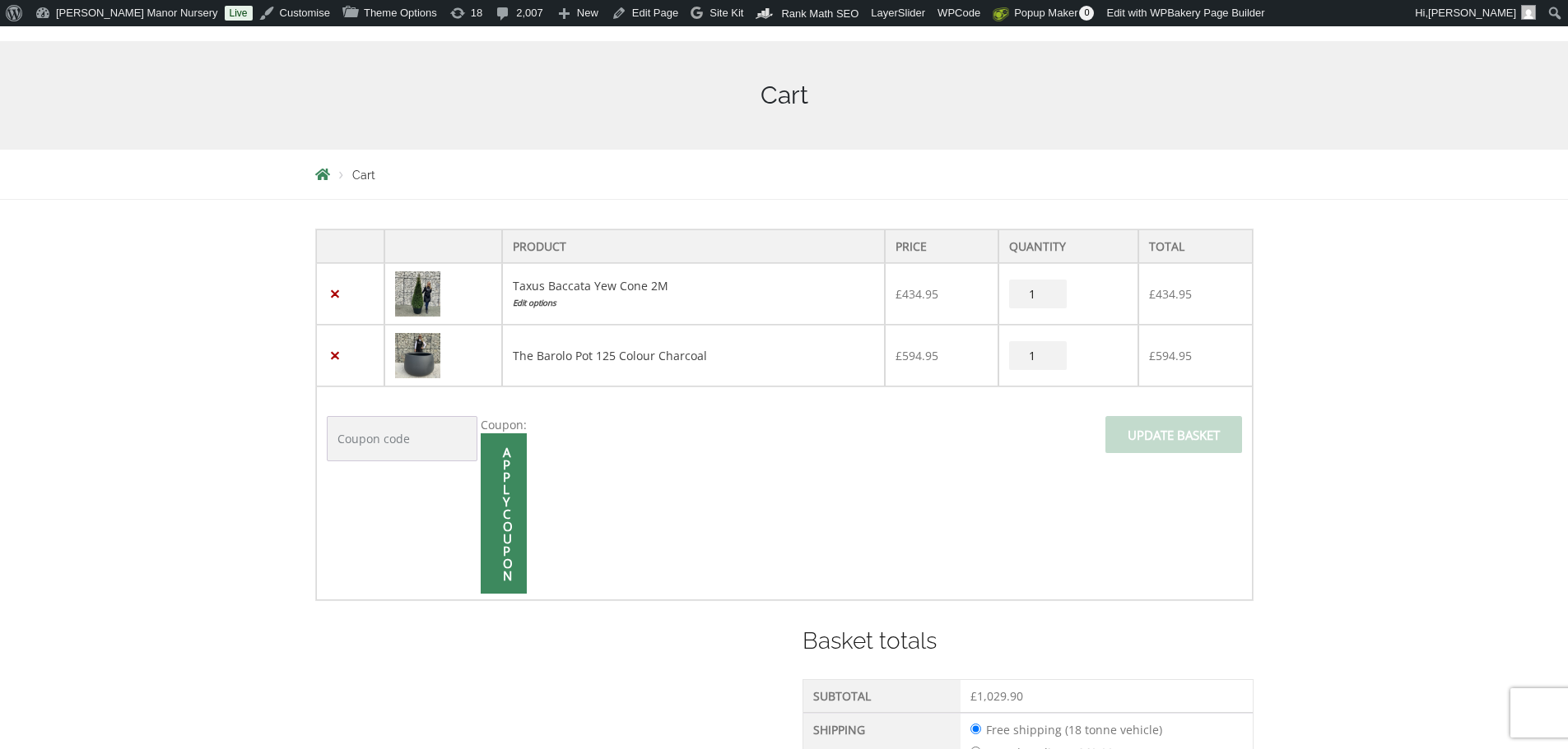
scroll to position [329, 0]
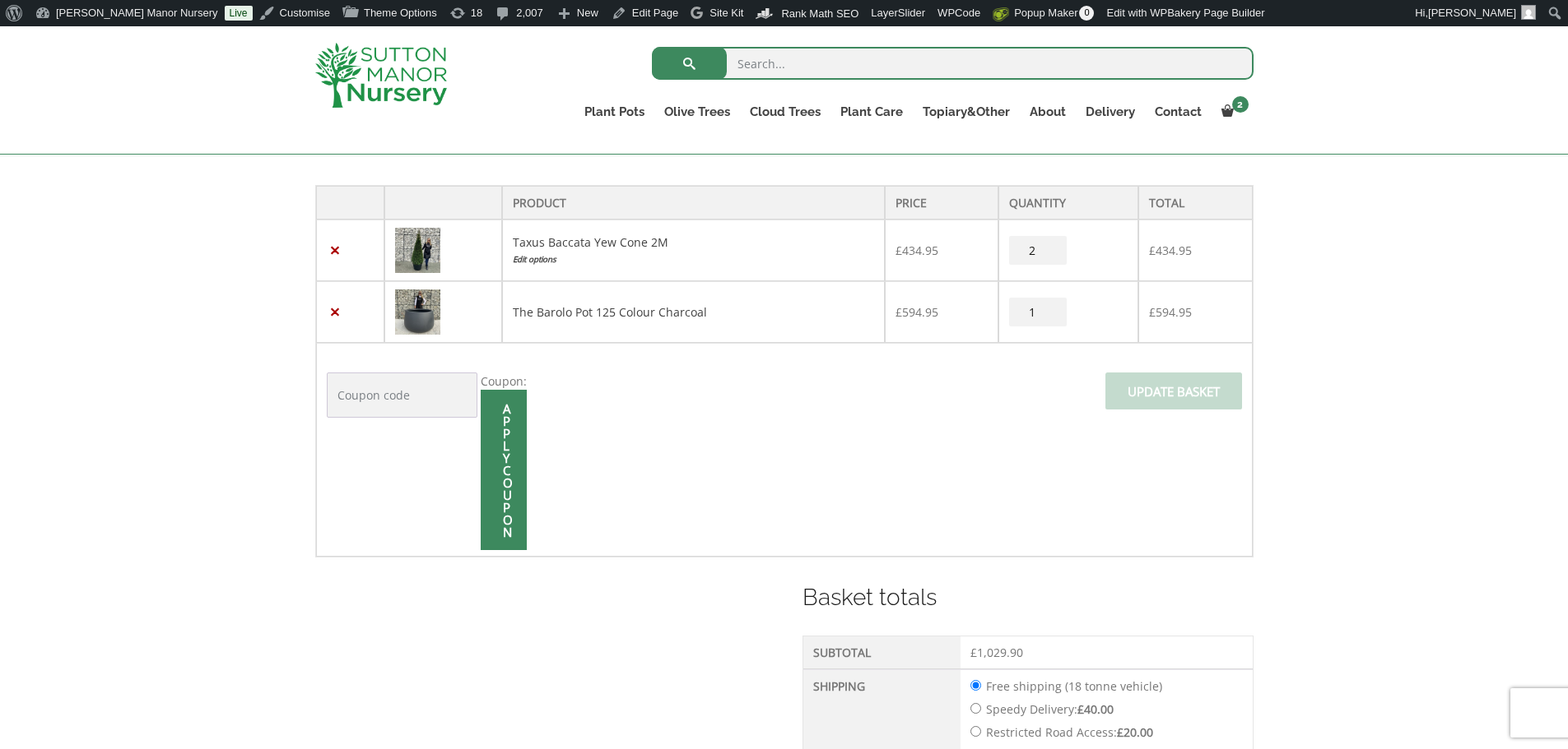
click at [1052, 245] on input "2" at bounding box center [1037, 250] width 57 height 29
click at [1052, 245] on input "3" at bounding box center [1037, 250] width 57 height 29
click at [1052, 245] on input "4" at bounding box center [1037, 250] width 57 height 29
type input "5"
click at [1052, 245] on input "5" at bounding box center [1037, 250] width 57 height 29
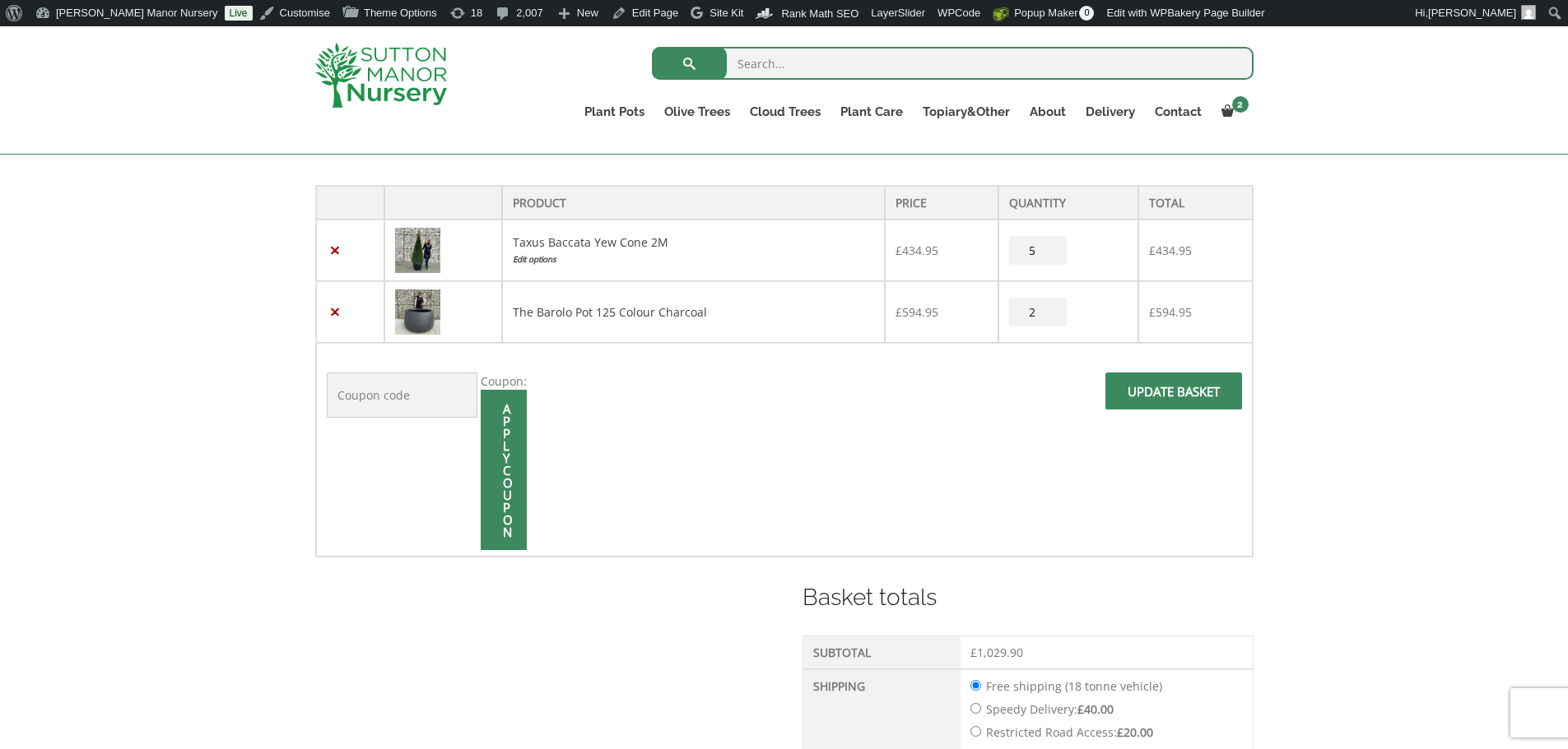
click at [1054, 304] on input "2" at bounding box center [1037, 312] width 57 height 29
click at [1054, 304] on input "3" at bounding box center [1037, 312] width 57 height 29
click at [1054, 304] on input "4" at bounding box center [1037, 312] width 57 height 29
type input "5"
click at [1054, 304] on input "5" at bounding box center [1037, 312] width 57 height 29
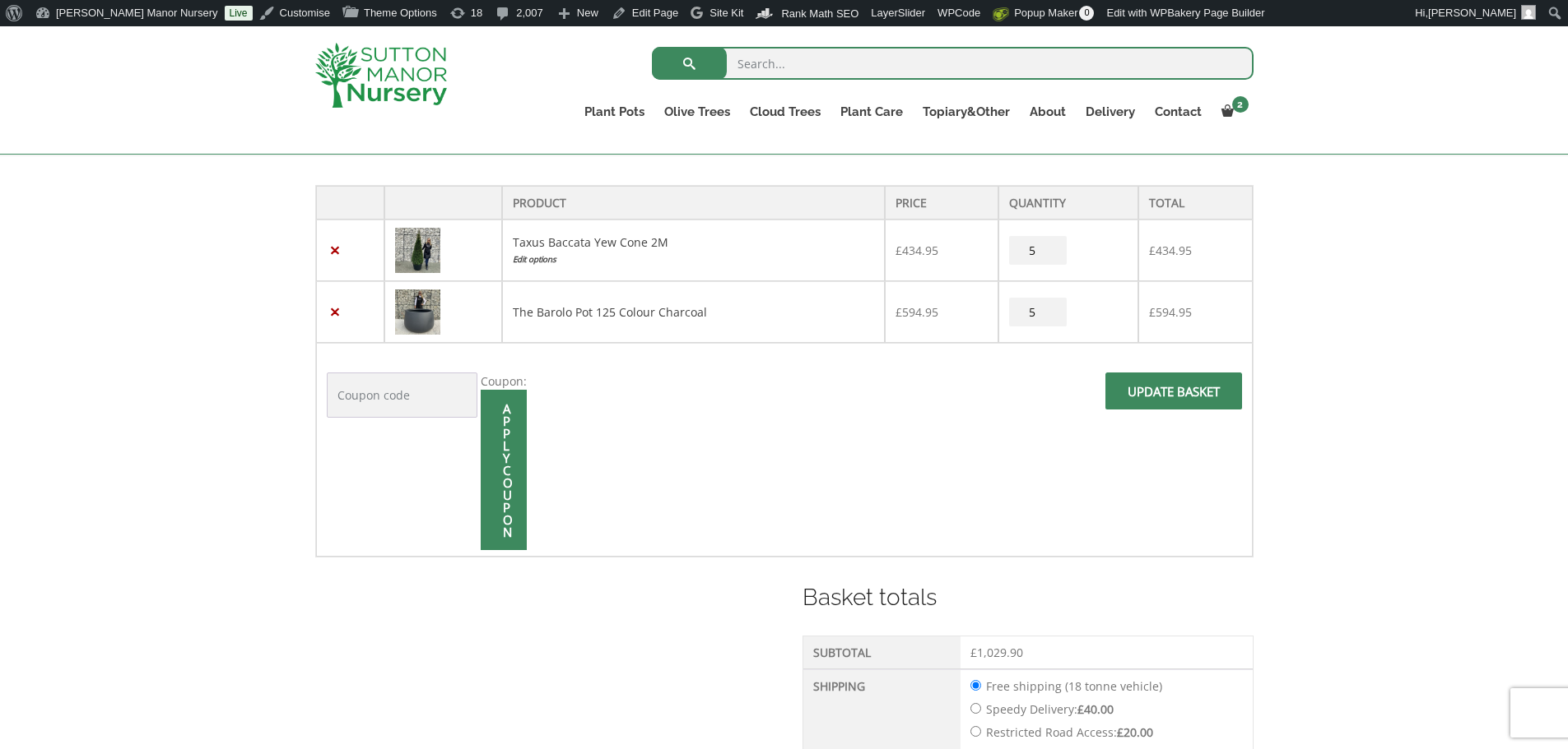
click at [1174, 397] on span at bounding box center [1174, 397] width 0 height 0
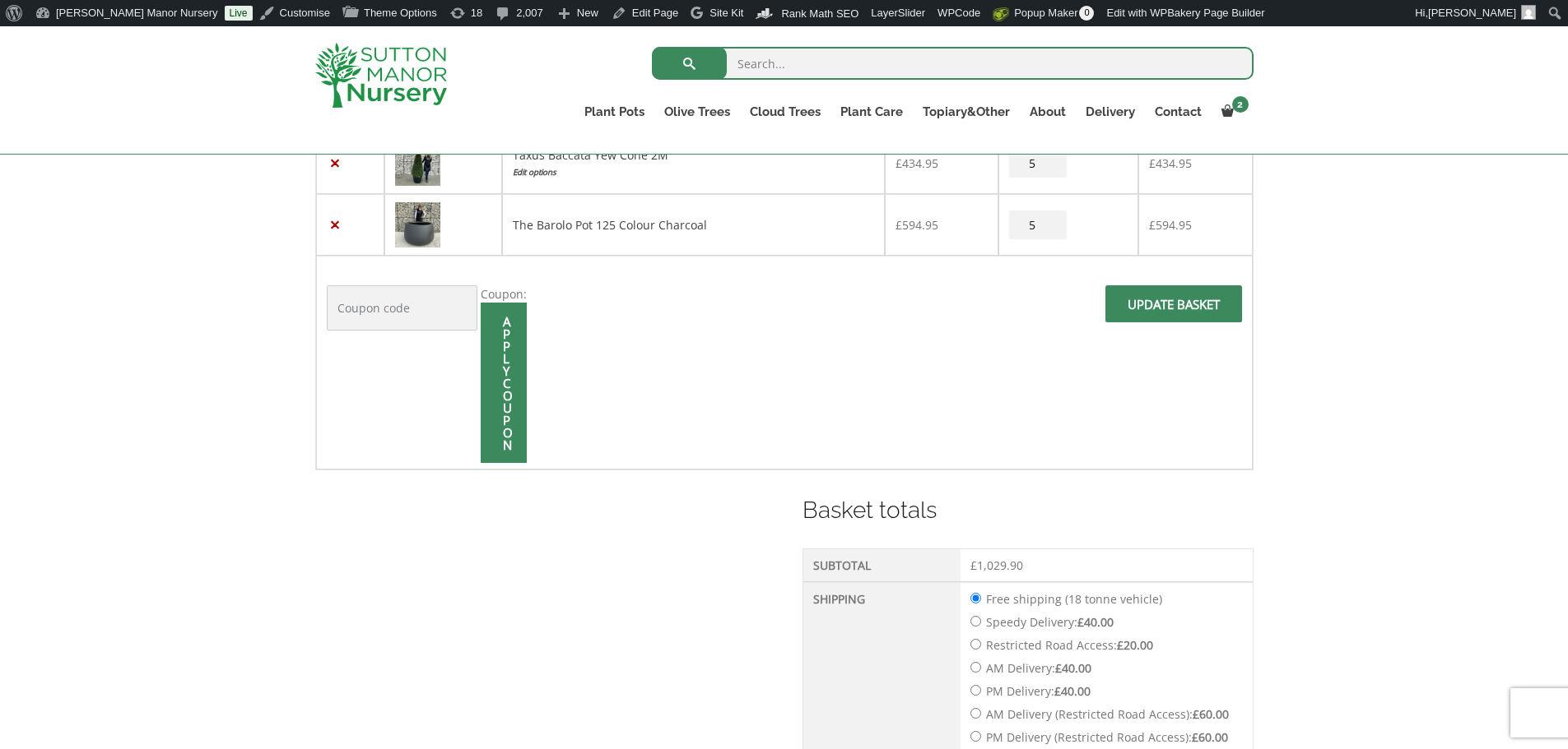
scroll to position [411, 0]
click at [1174, 315] on span at bounding box center [1174, 315] width 0 height 0
click at [1169, 312] on input "Update basket" at bounding box center [1174, 309] width 137 height 37
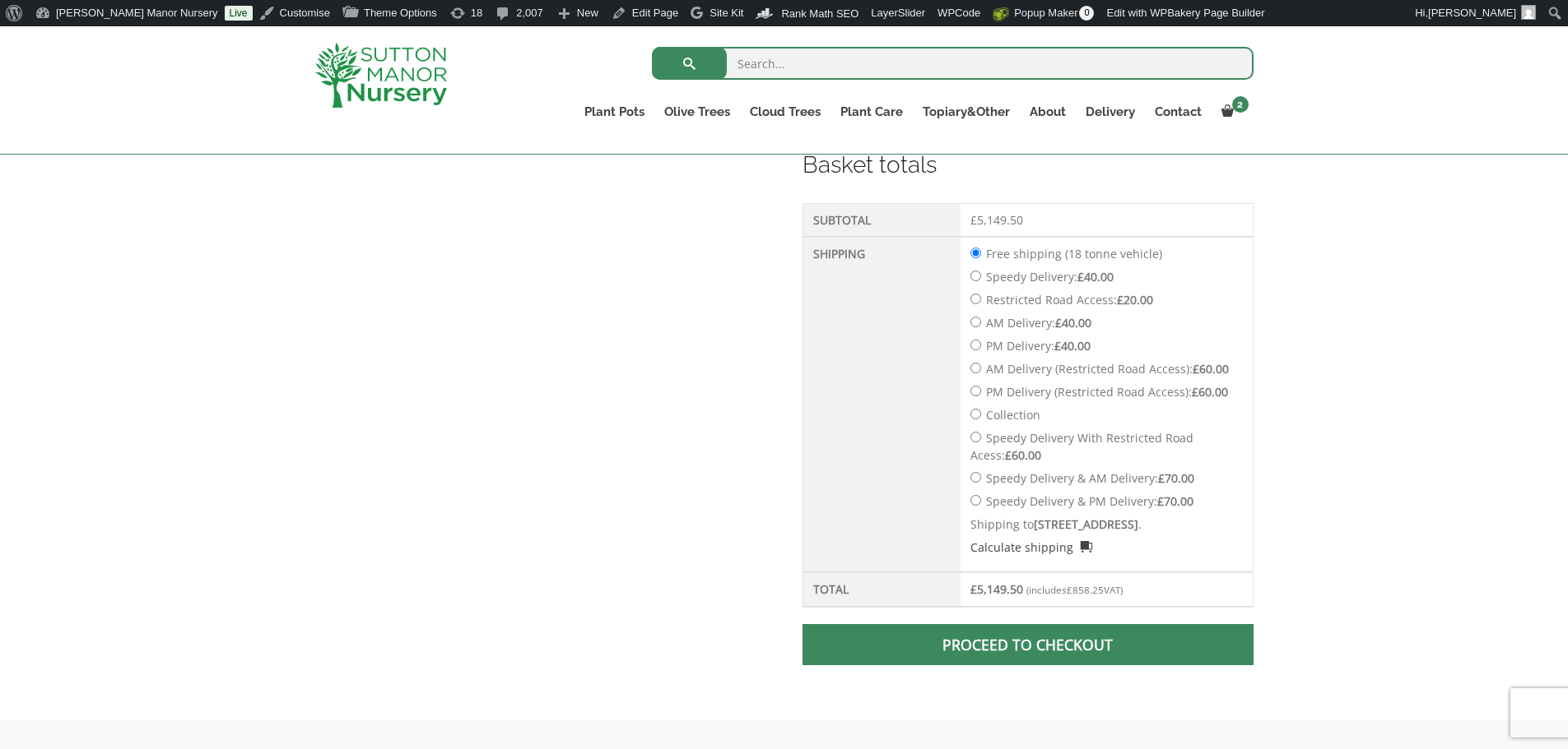
scroll to position [925, 0]
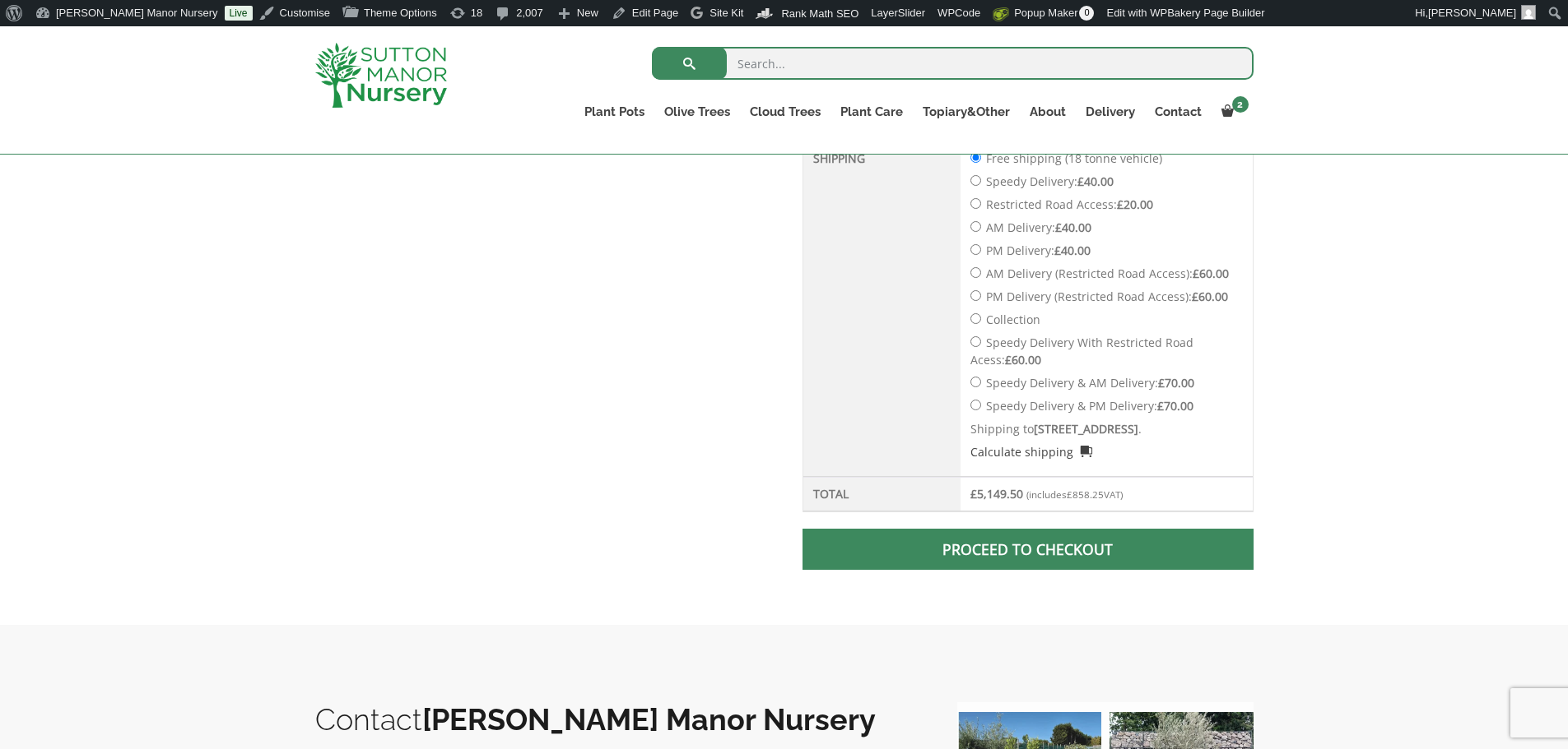
click at [1057, 566] on link "Proceed to checkout" at bounding box center [1027, 549] width 450 height 42
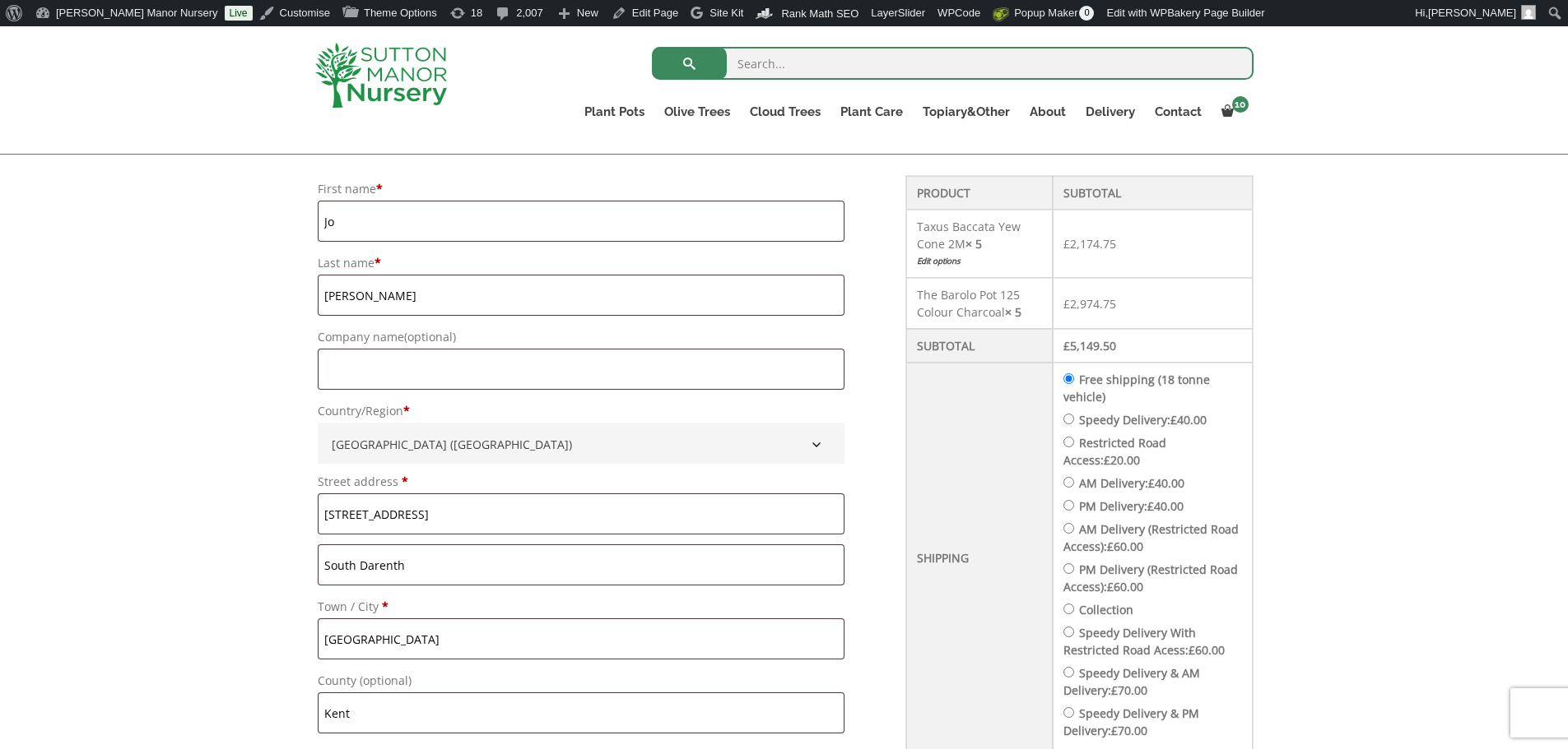
scroll to position [493, 0]
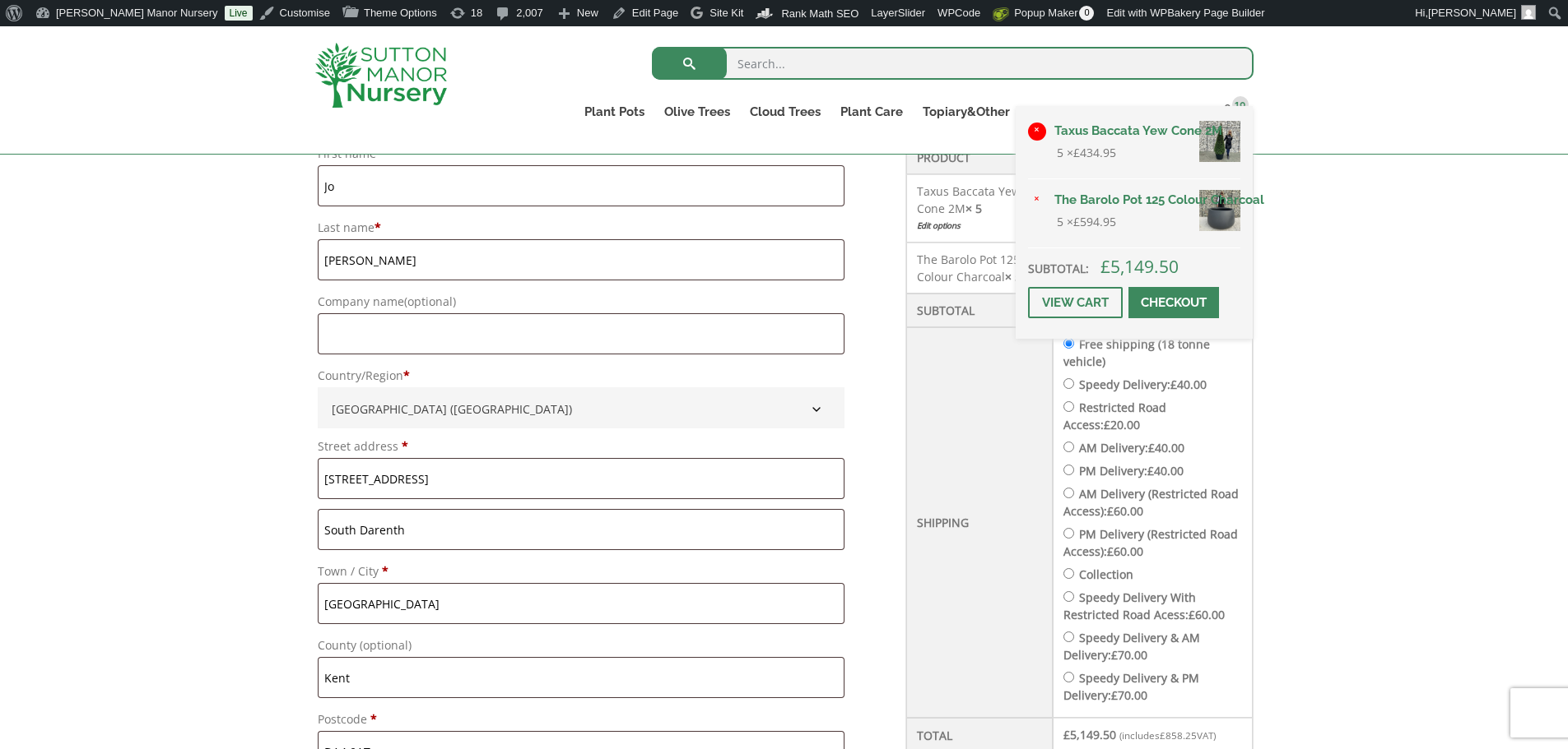
click at [1037, 123] on link "×" at bounding box center [1037, 132] width 18 height 18
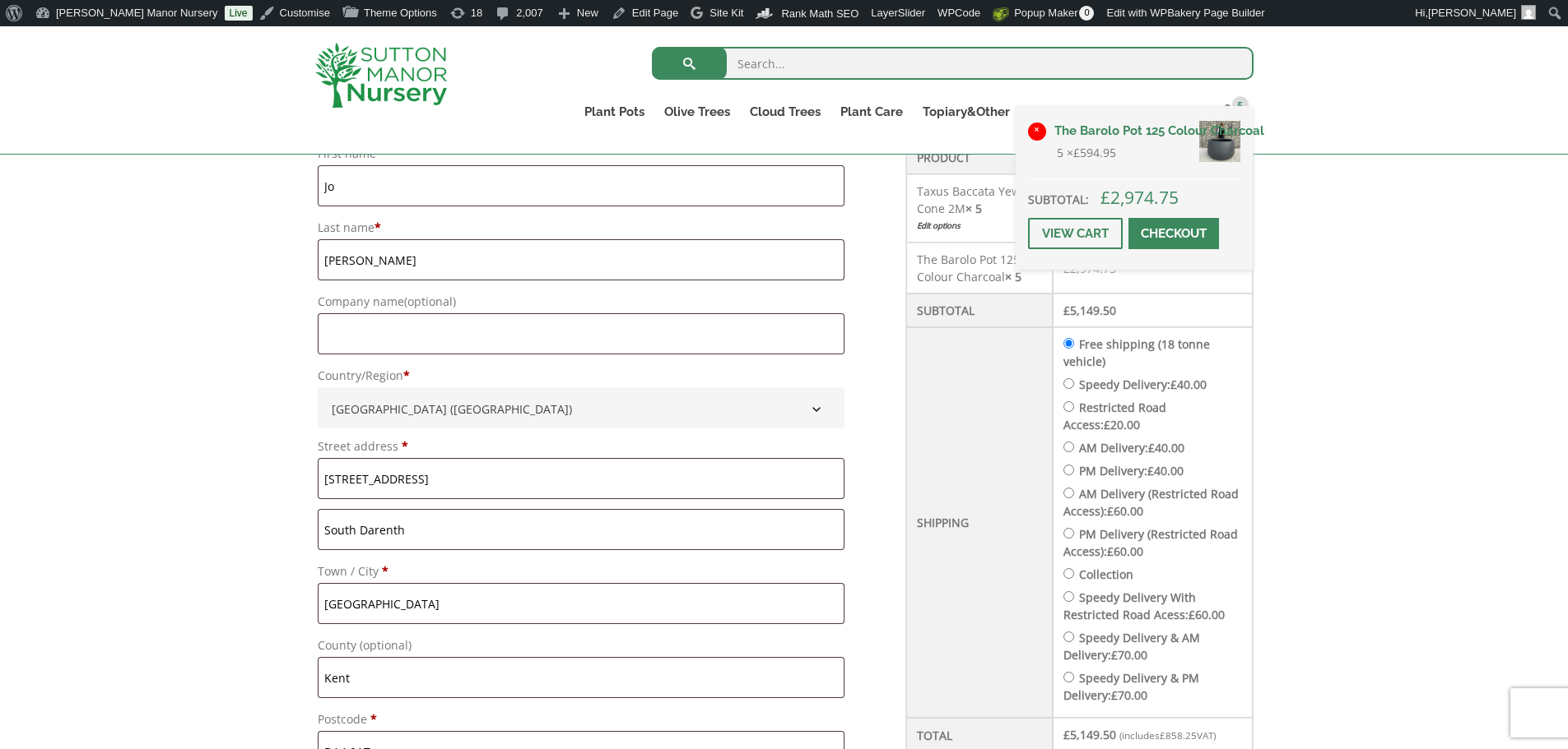
click at [1041, 129] on link "×" at bounding box center [1037, 132] width 18 height 18
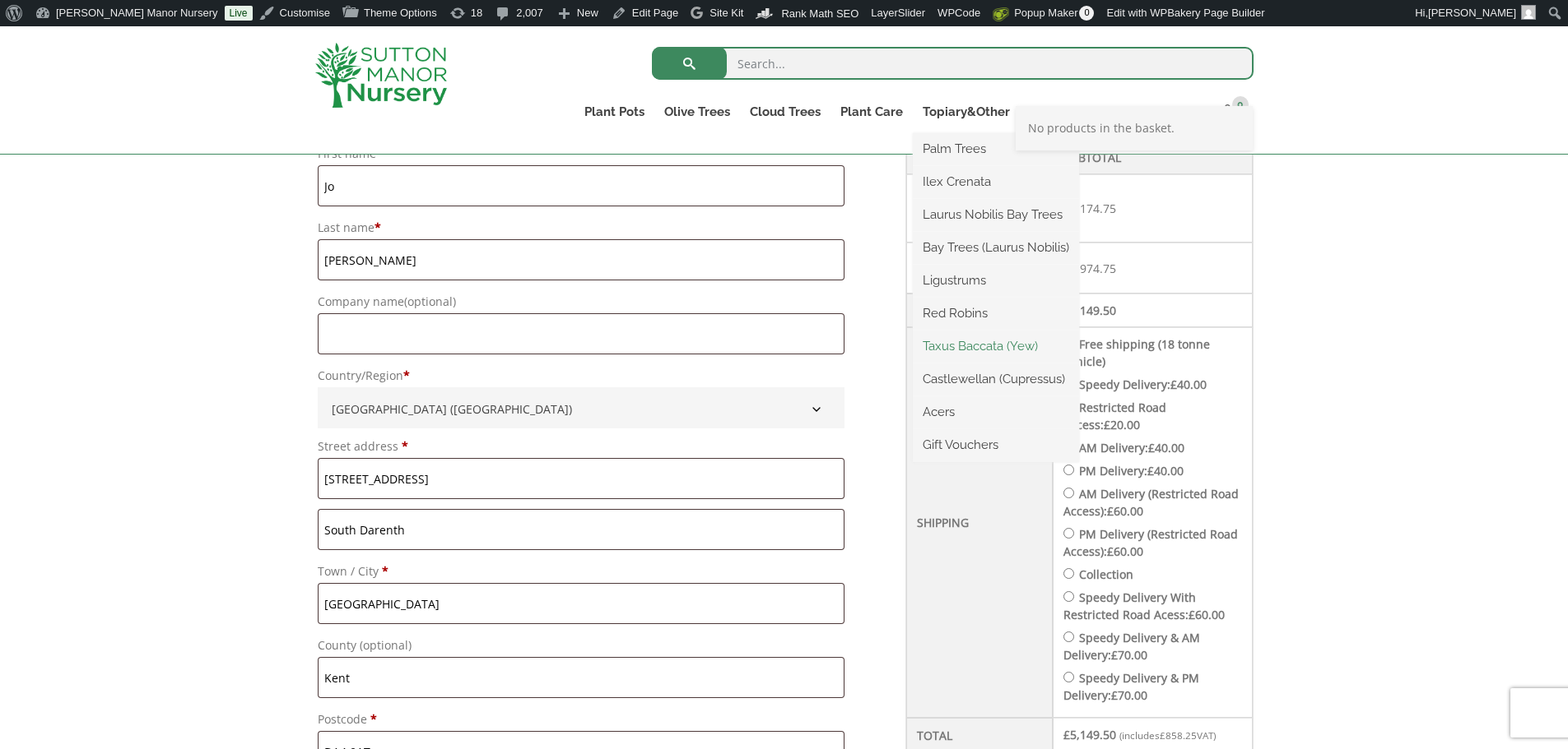
click at [965, 346] on link "Taxus Baccata (Yew)" at bounding box center [996, 346] width 166 height 25
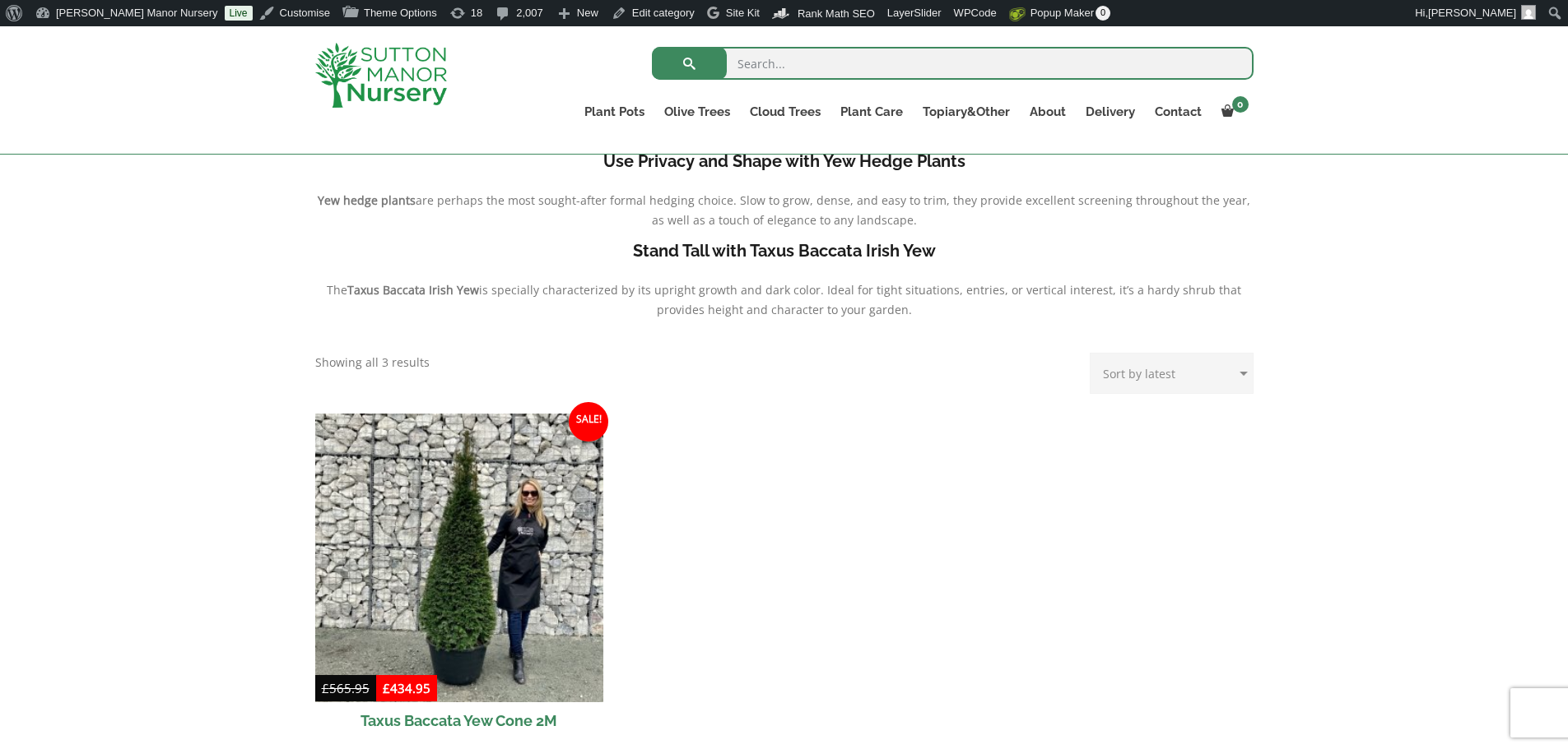
scroll to position [493, 0]
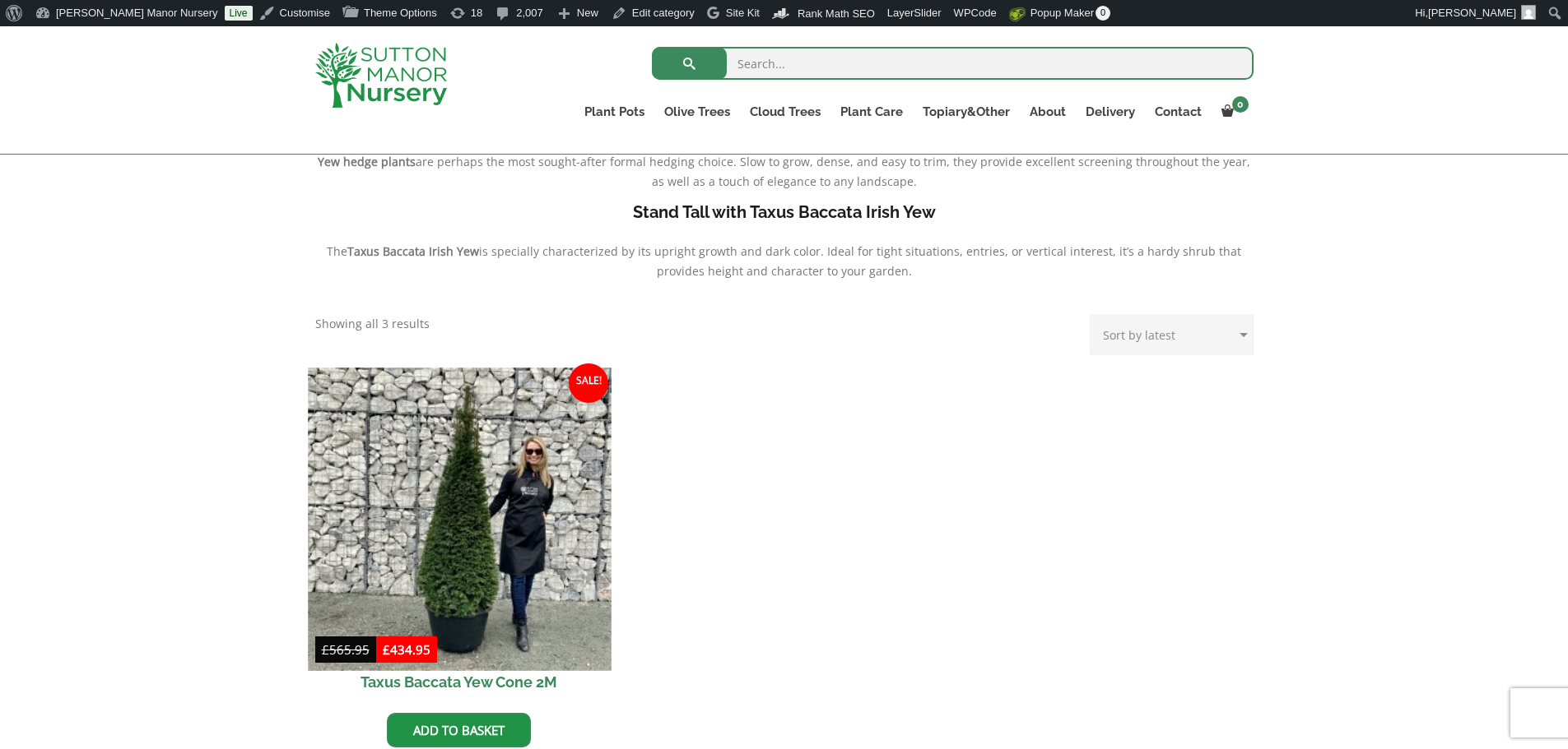
click at [509, 529] on img at bounding box center [459, 519] width 303 height 303
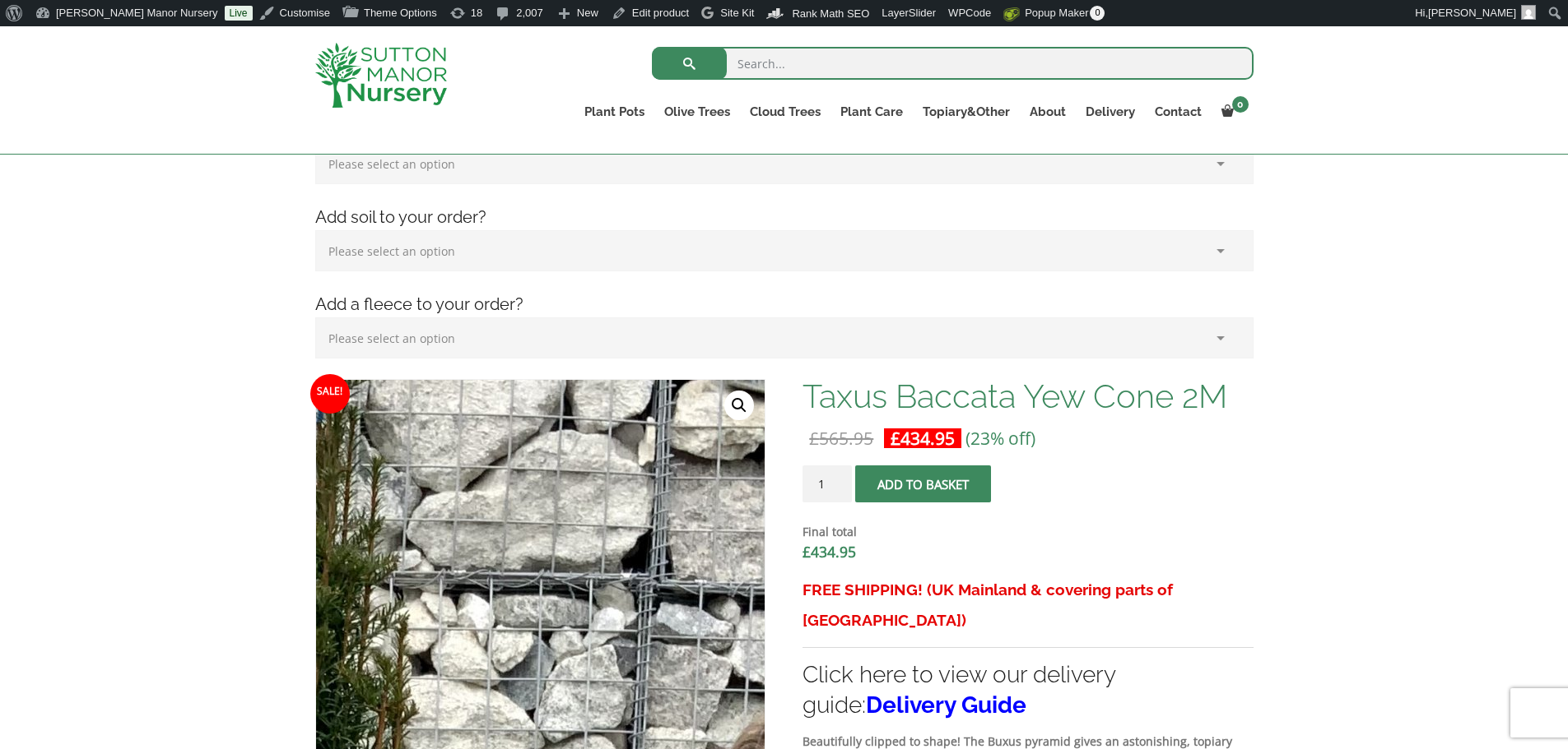
scroll to position [411, 0]
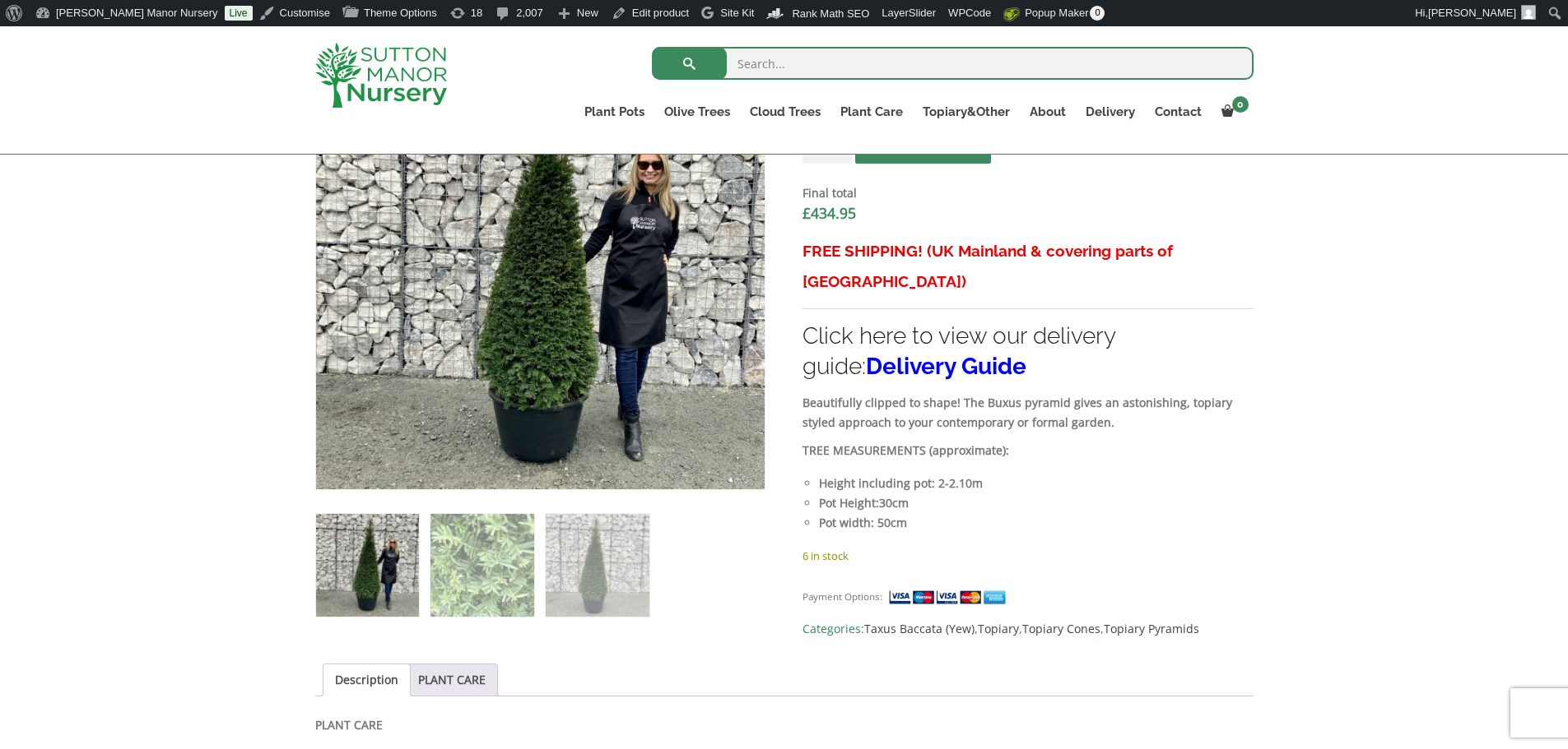
scroll to position [658, 0]
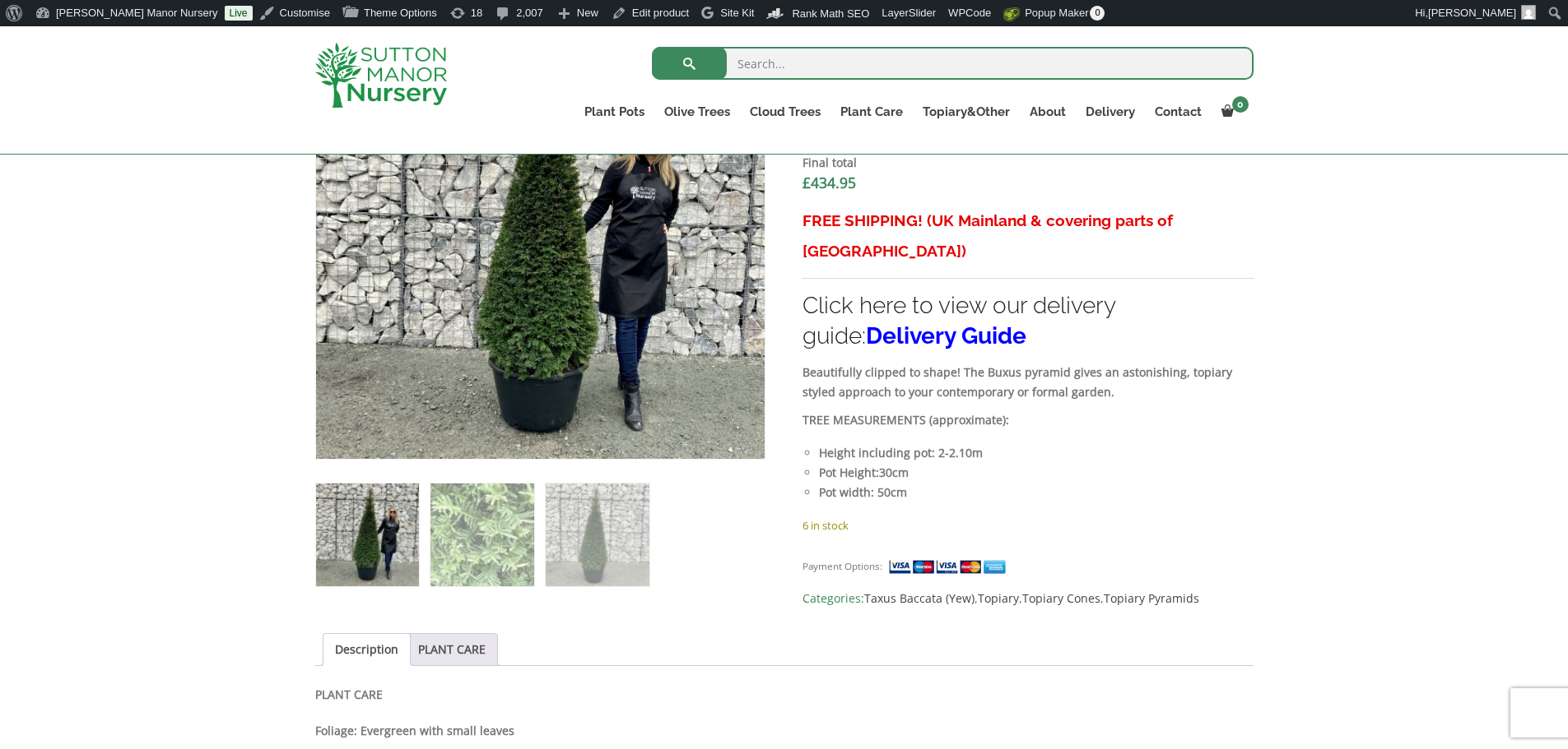
click at [799, 64] on input "search" at bounding box center [952, 64] width 602 height 33
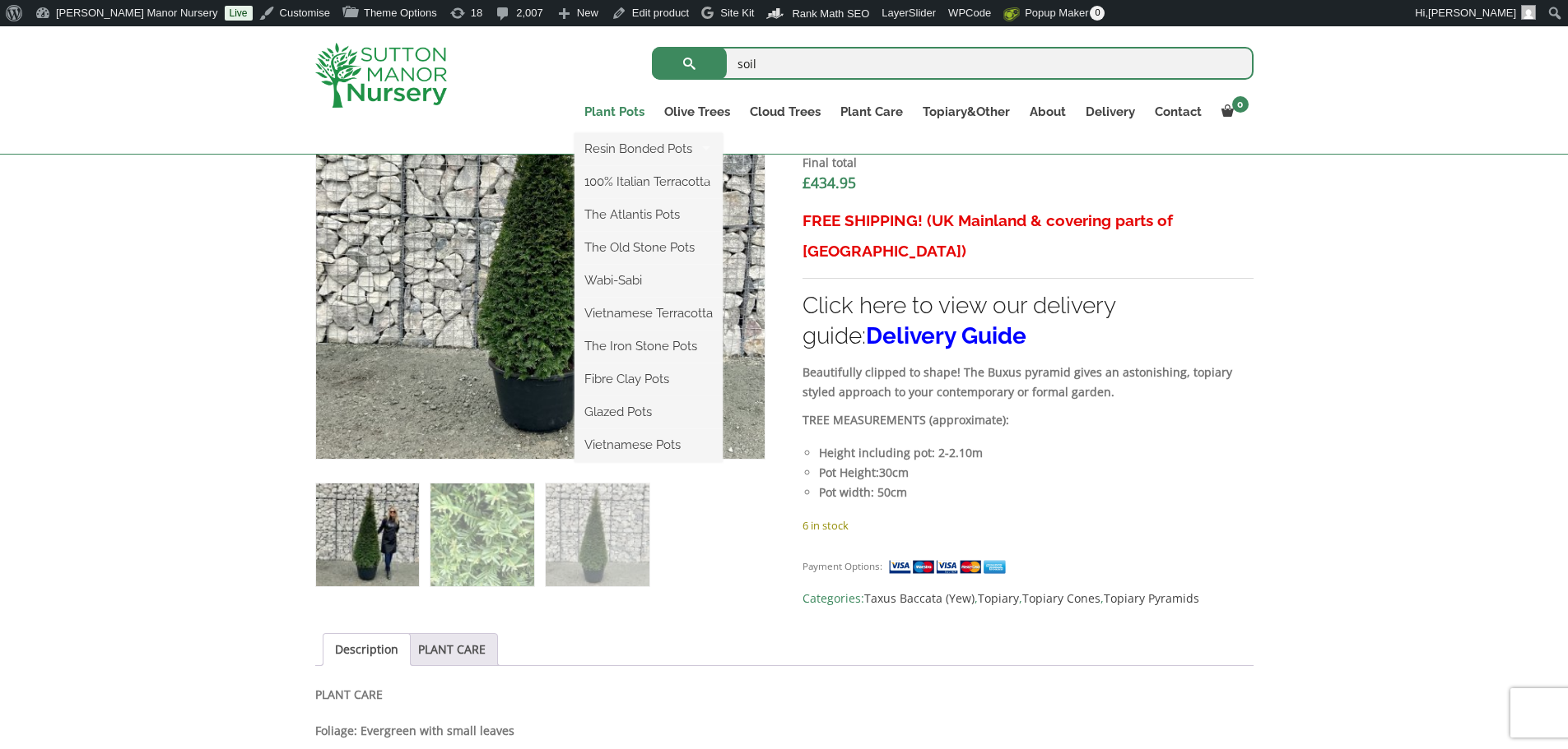
type input "soil"
click at [652, 47] on button "submit" at bounding box center [688, 64] width 75 height 33
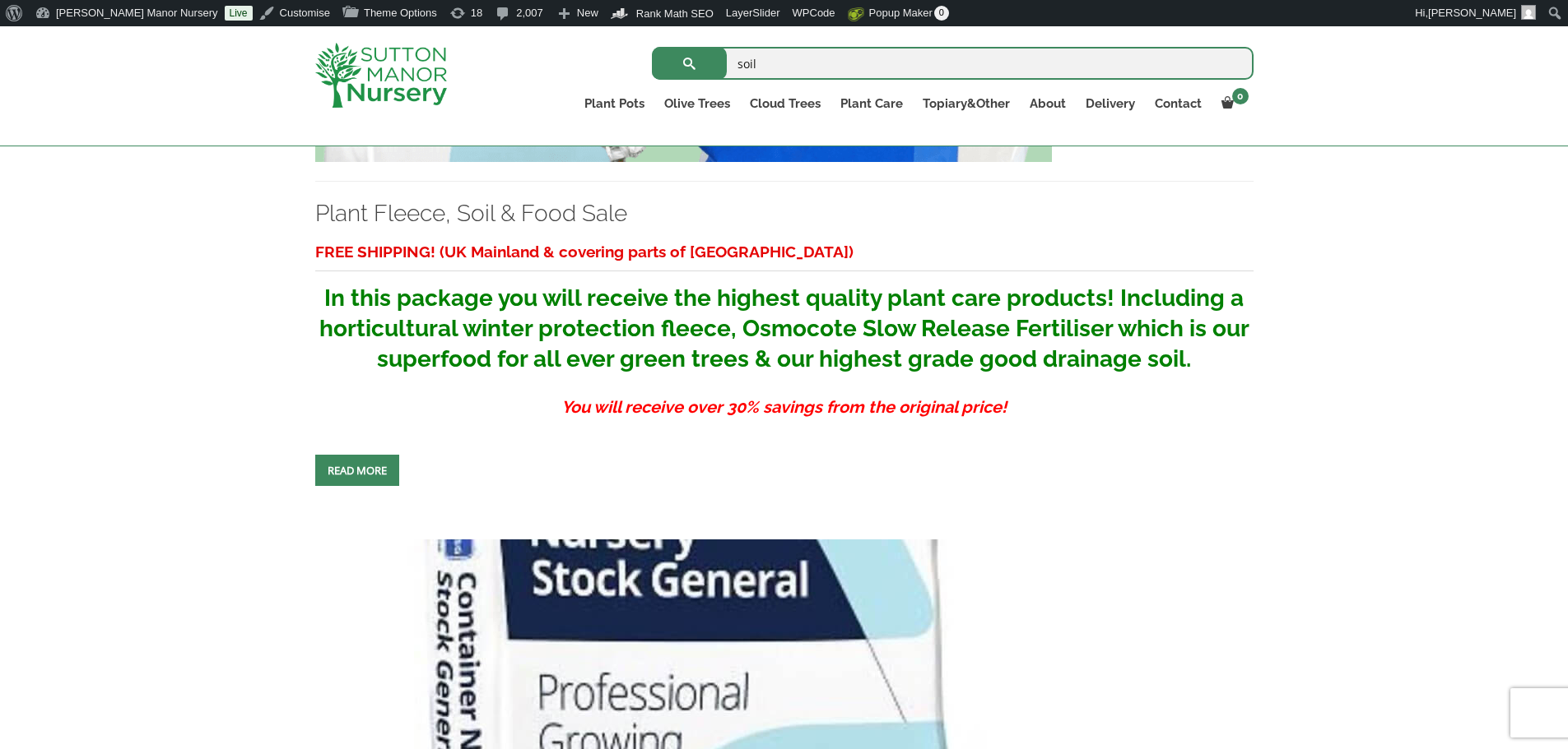
scroll to position [987, 0]
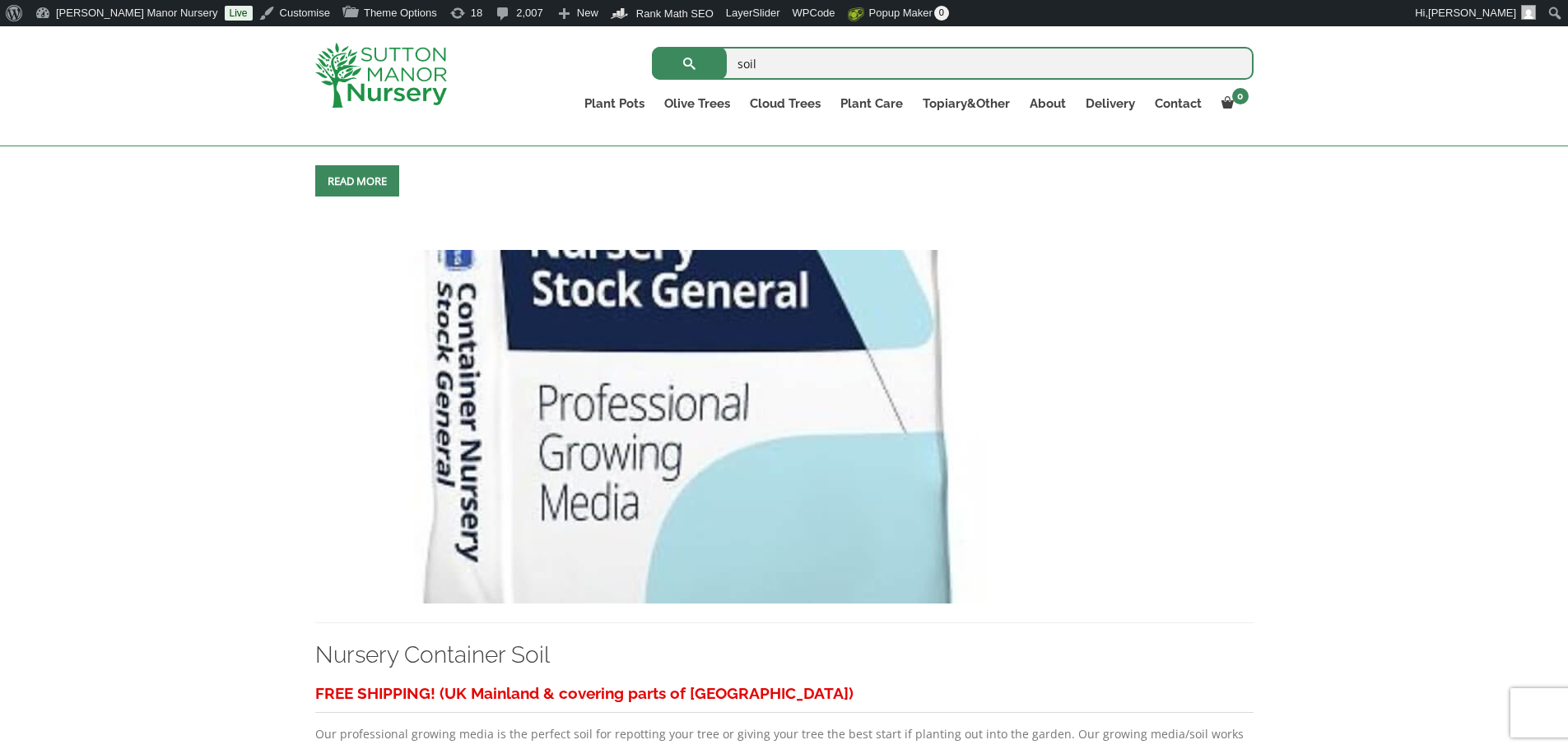
click at [680, 429] on img at bounding box center [684, 426] width 736 height 353
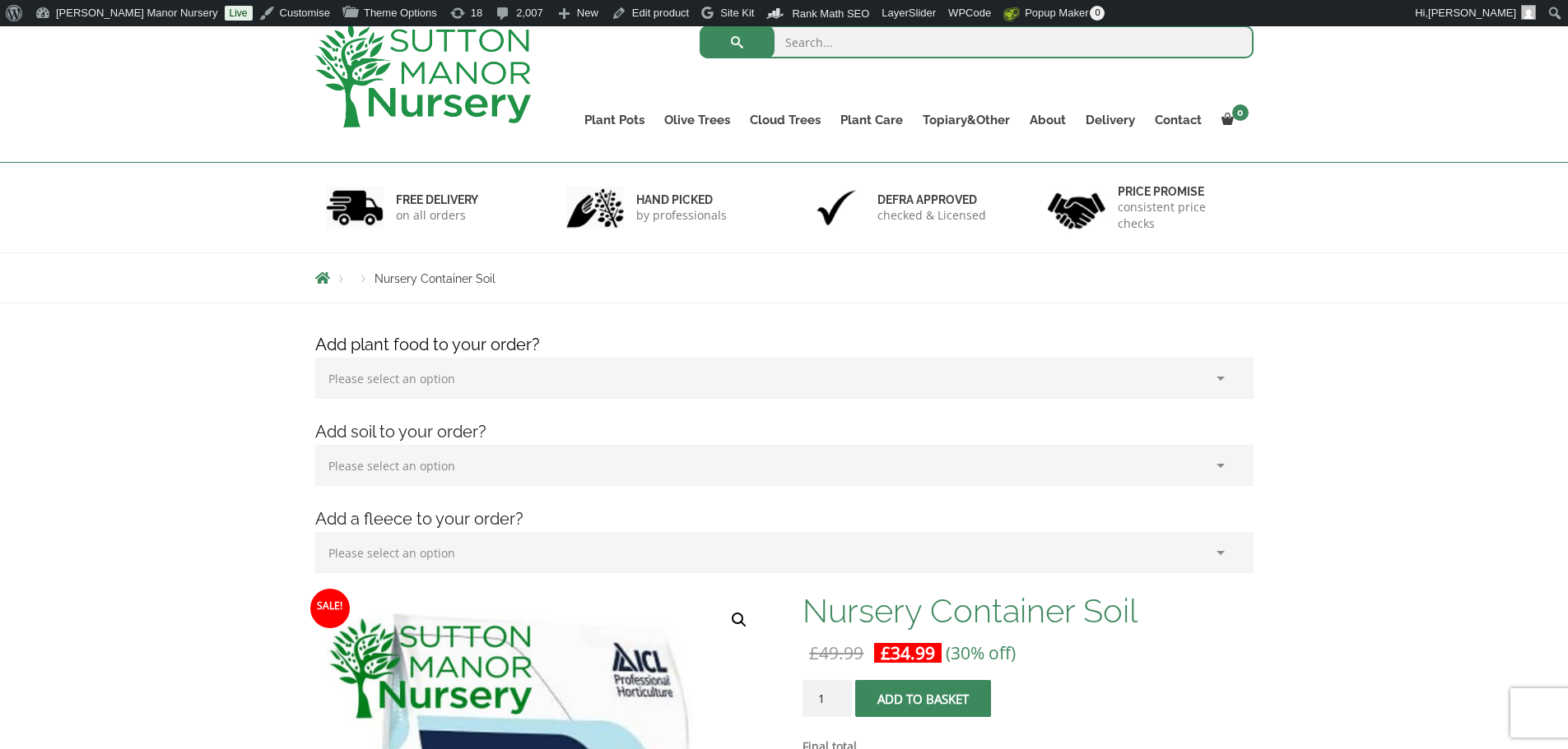
scroll to position [329, 0]
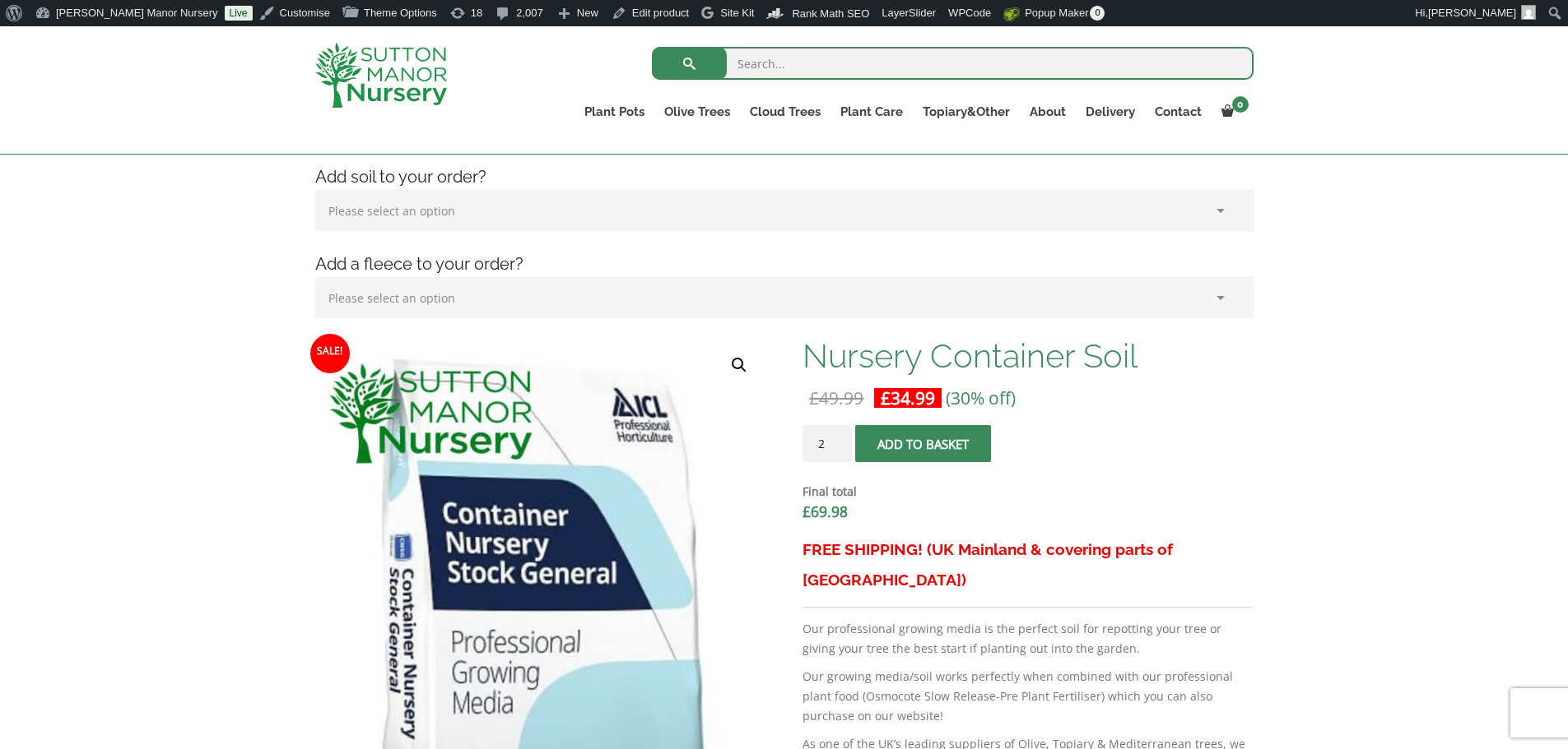
type input "2"
click at [836, 438] on input "2" at bounding box center [827, 444] width 50 height 37
click at [920, 448] on button "Add to basket" at bounding box center [922, 444] width 136 height 37
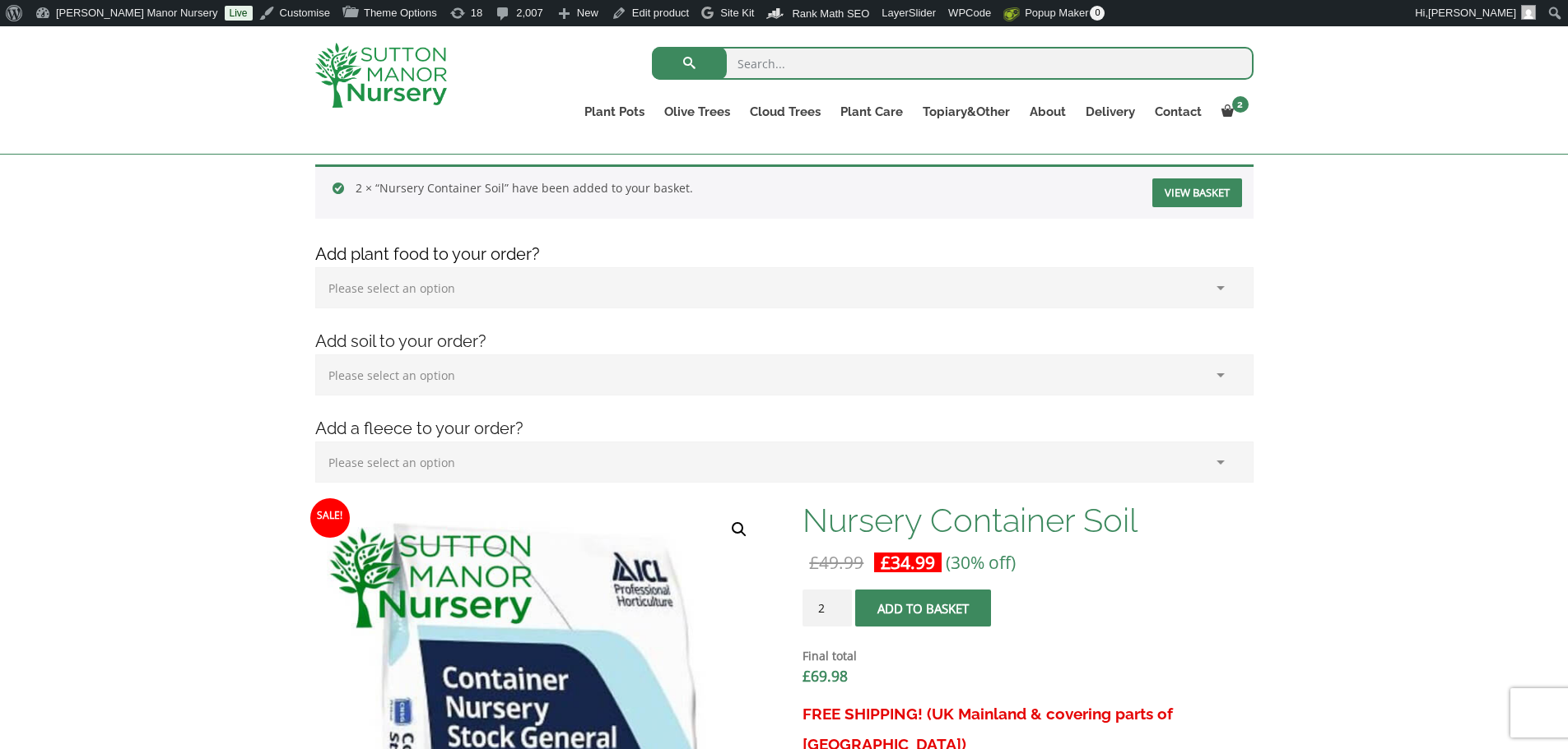
scroll to position [82, 0]
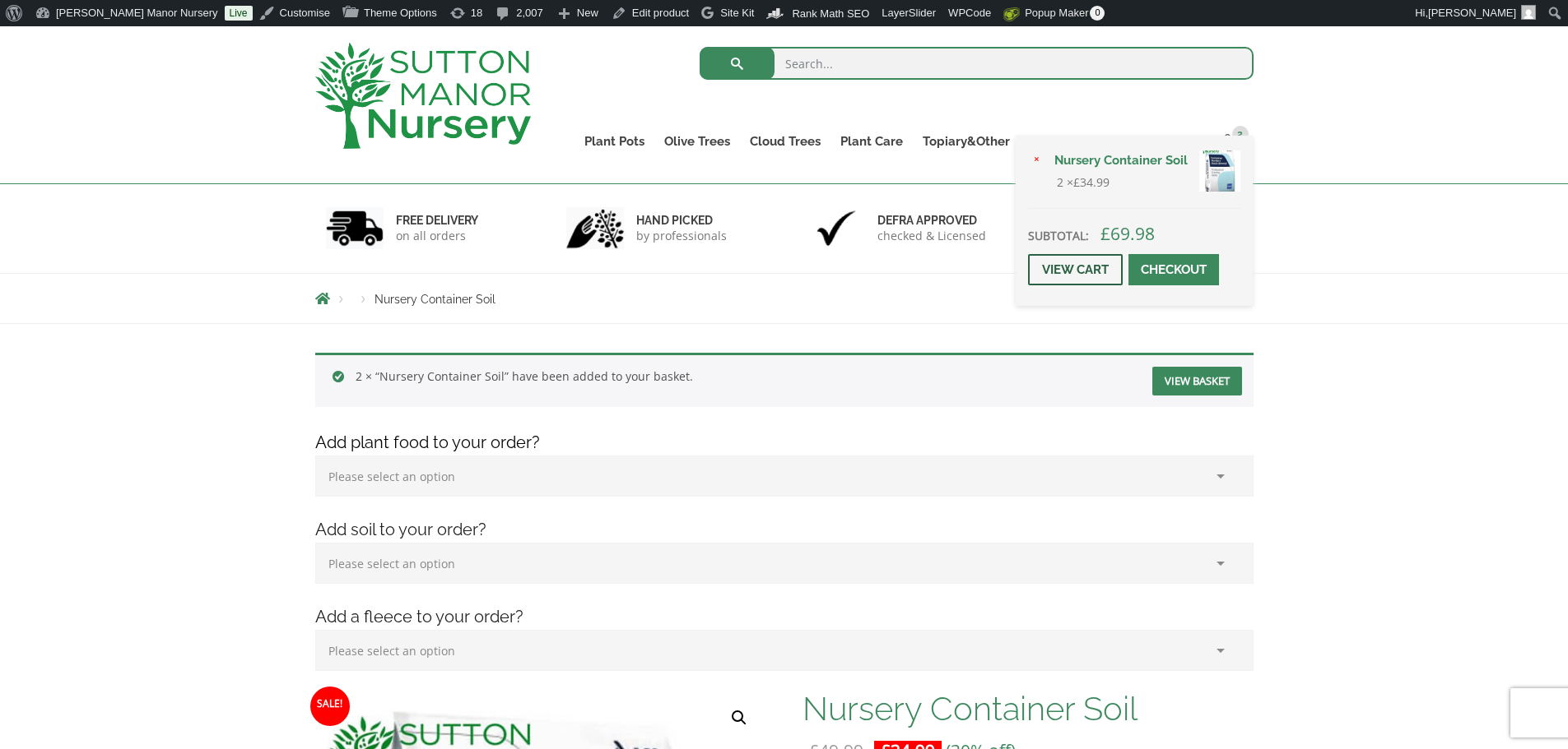
click at [1087, 274] on link "View cart" at bounding box center [1075, 270] width 95 height 31
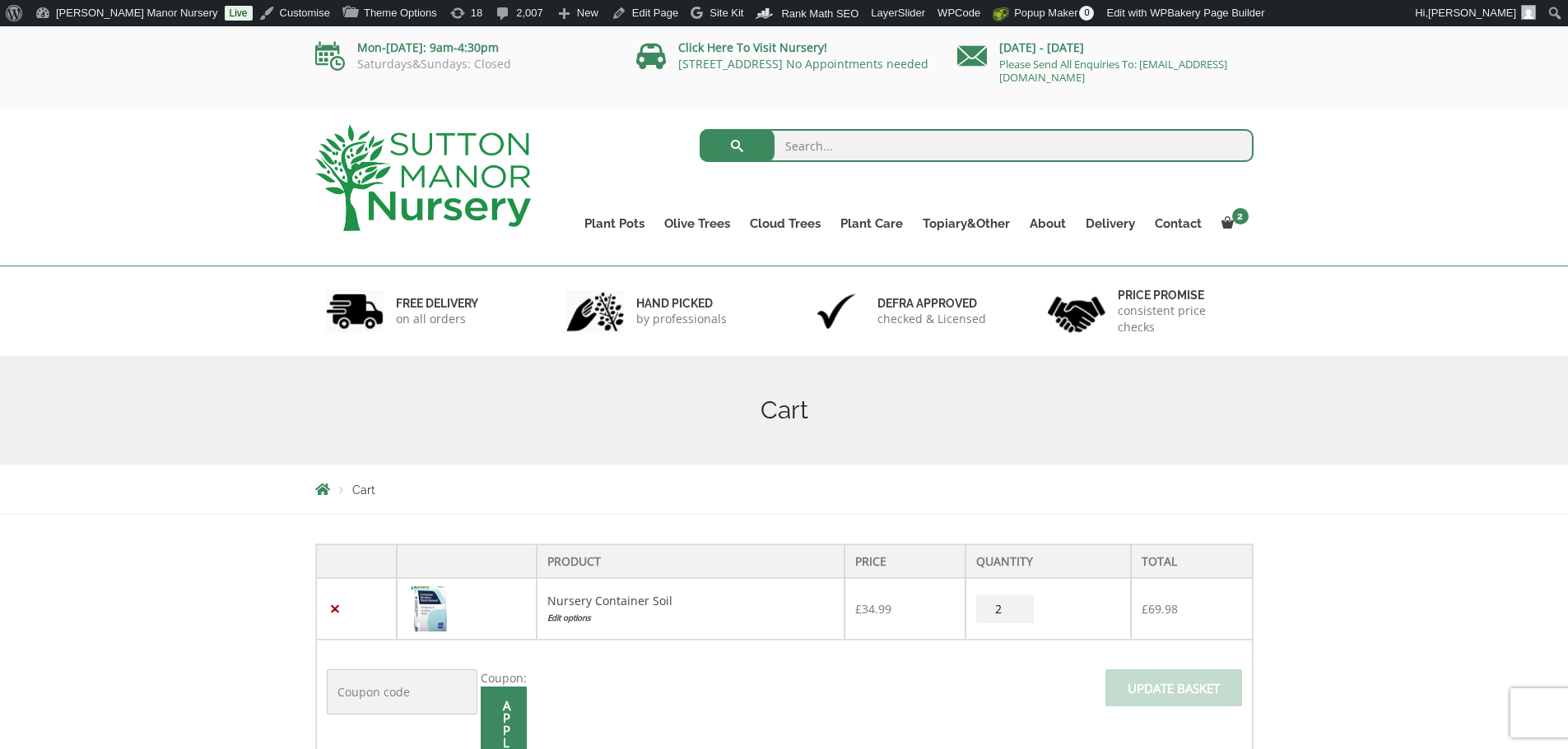
drag, startPoint x: 1001, startPoint y: 609, endPoint x: 989, endPoint y: 609, distance: 12.0
click at [989, 609] on input "2" at bounding box center [1005, 609] width 57 height 29
type input "55"
click at [1174, 694] on span at bounding box center [1174, 694] width 0 height 0
click at [1173, 685] on input "Update basket" at bounding box center [1174, 688] width 137 height 37
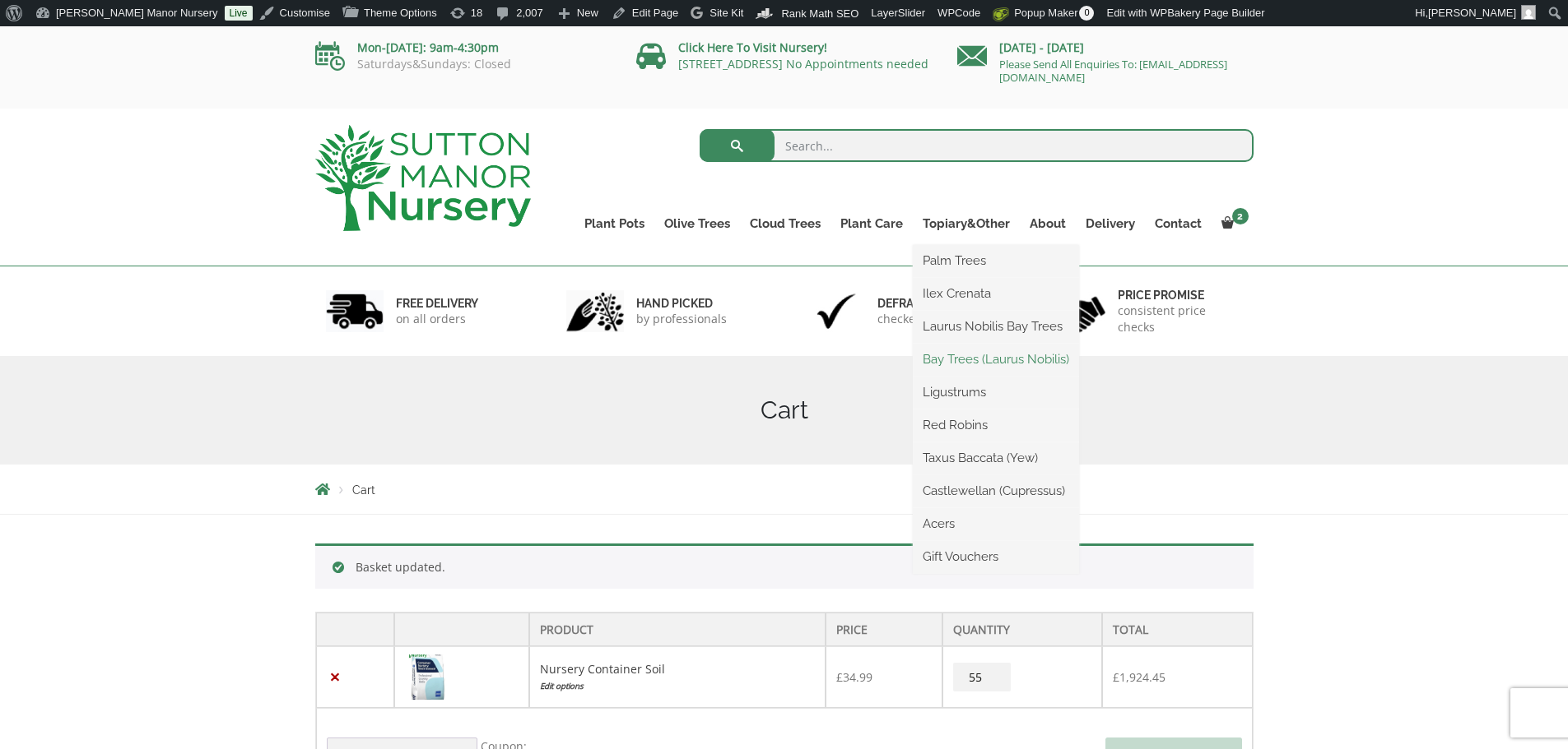
click at [960, 361] on link "Bay Trees (Laurus Nobilis)" at bounding box center [996, 359] width 166 height 25
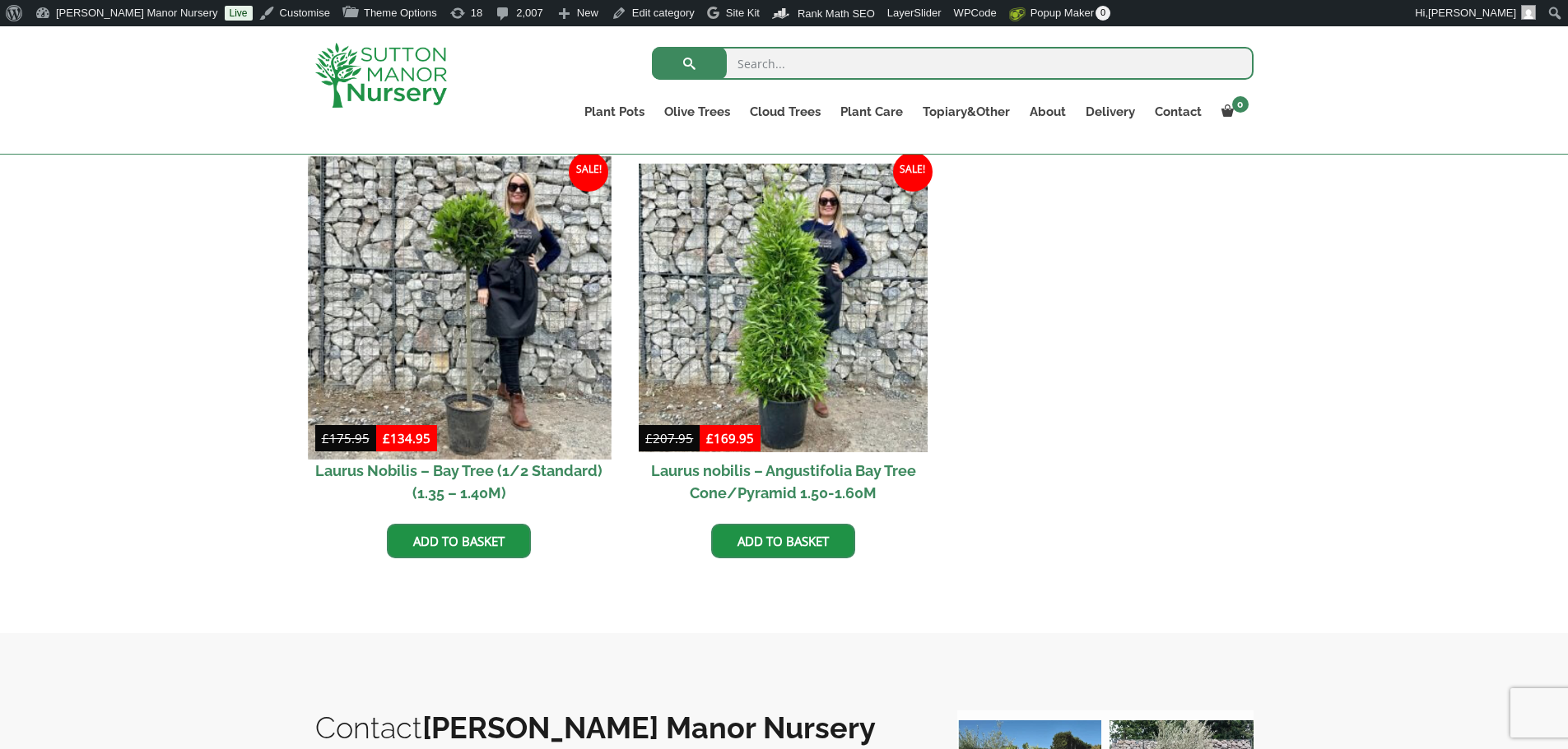
click at [526, 334] on img at bounding box center [459, 307] width 303 height 303
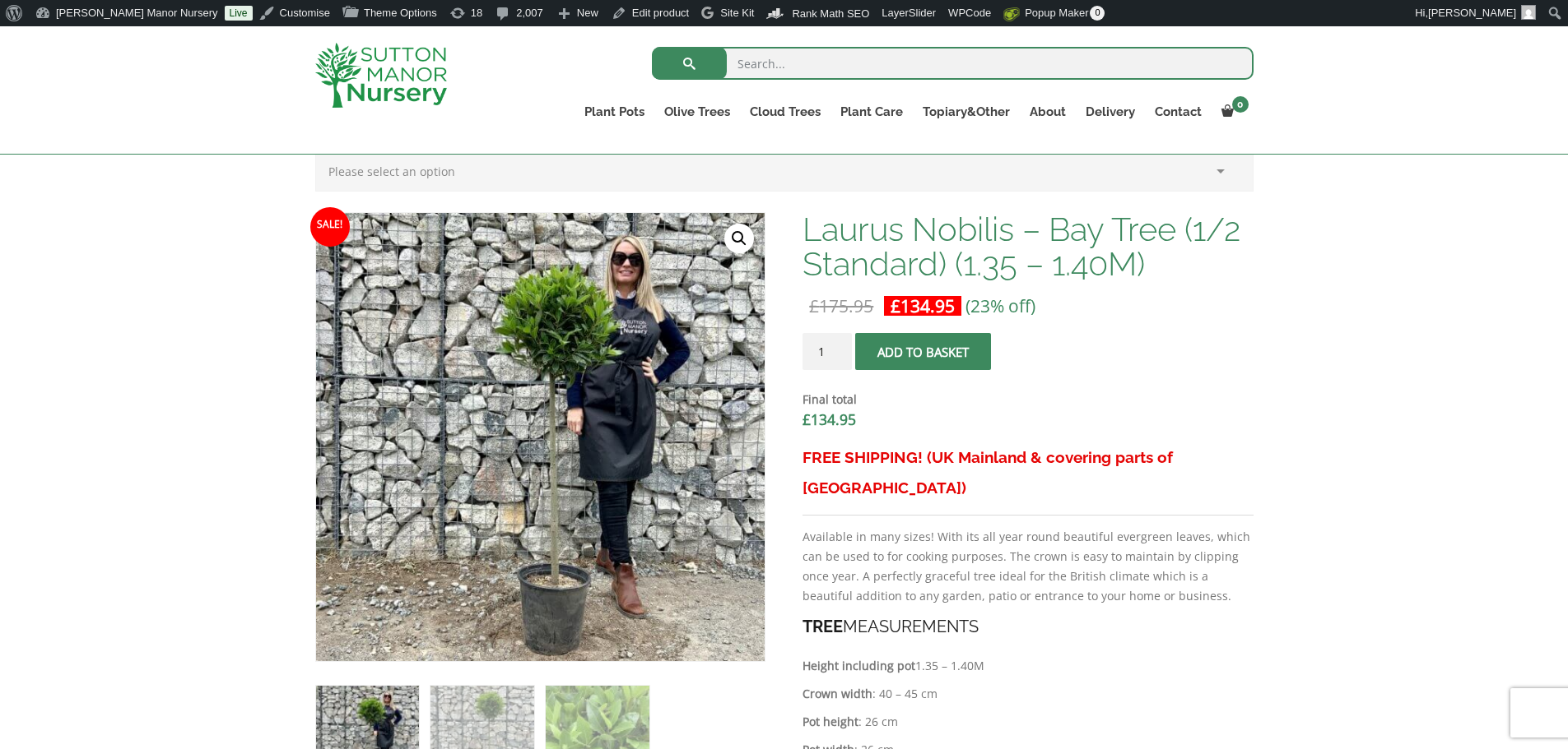
scroll to position [493, 0]
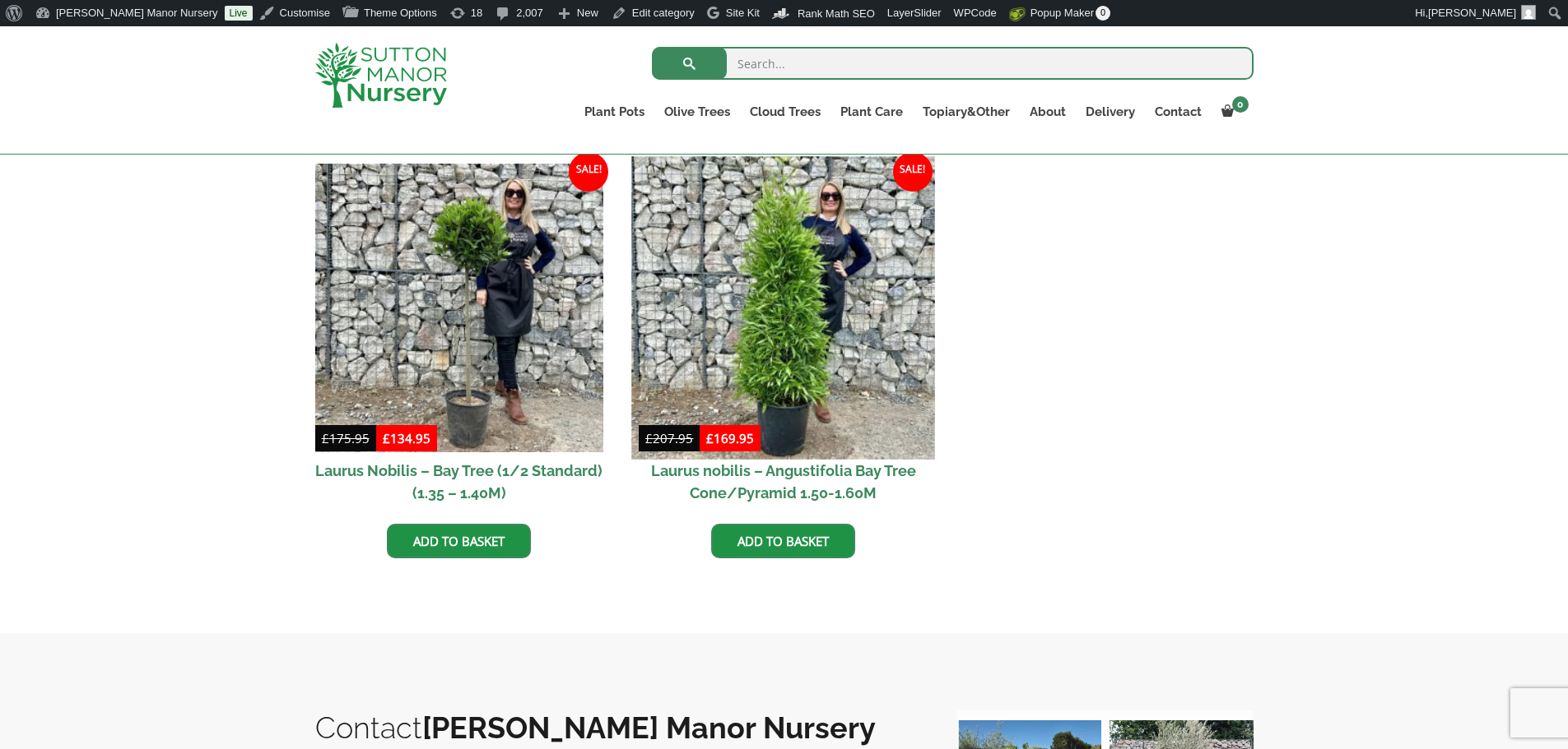
click at [855, 334] on img at bounding box center [784, 307] width 303 height 303
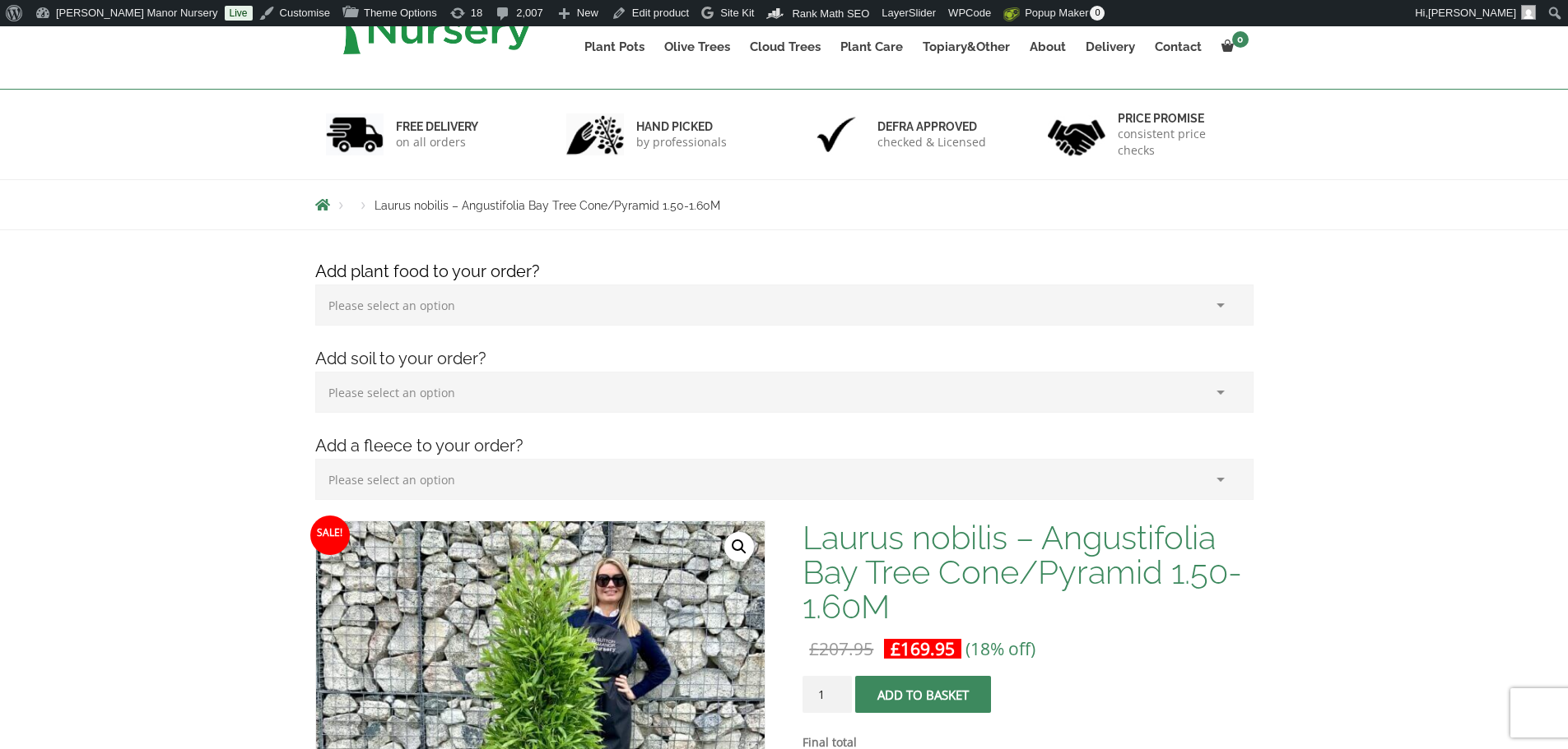
scroll to position [493, 0]
